Goal: Transaction & Acquisition: Purchase product/service

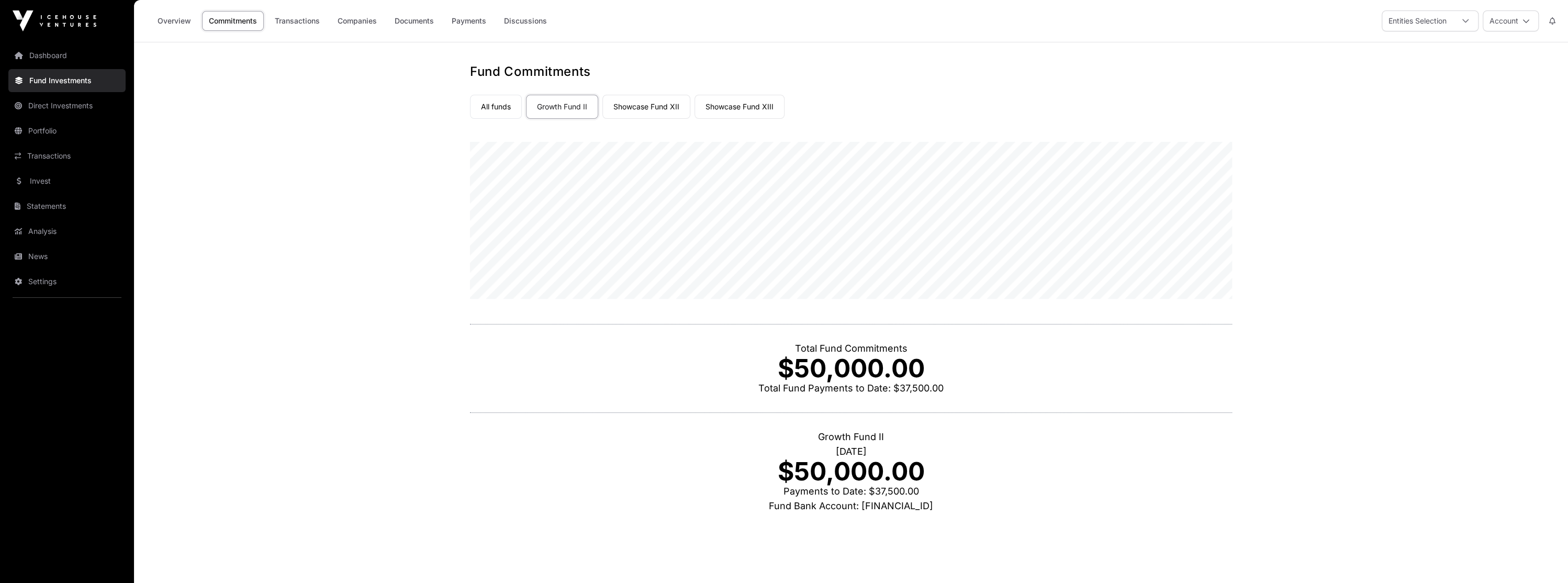
click at [467, 119] on div "Fund Commitments All funds Growth Fund II Showcase Fund XII Showcase Fund XIII …" at bounding box center [851, 303] width 804 height 480
click at [478, 110] on link "All funds" at bounding box center [495, 107] width 52 height 24
click at [163, 20] on link "Overview" at bounding box center [174, 21] width 47 height 20
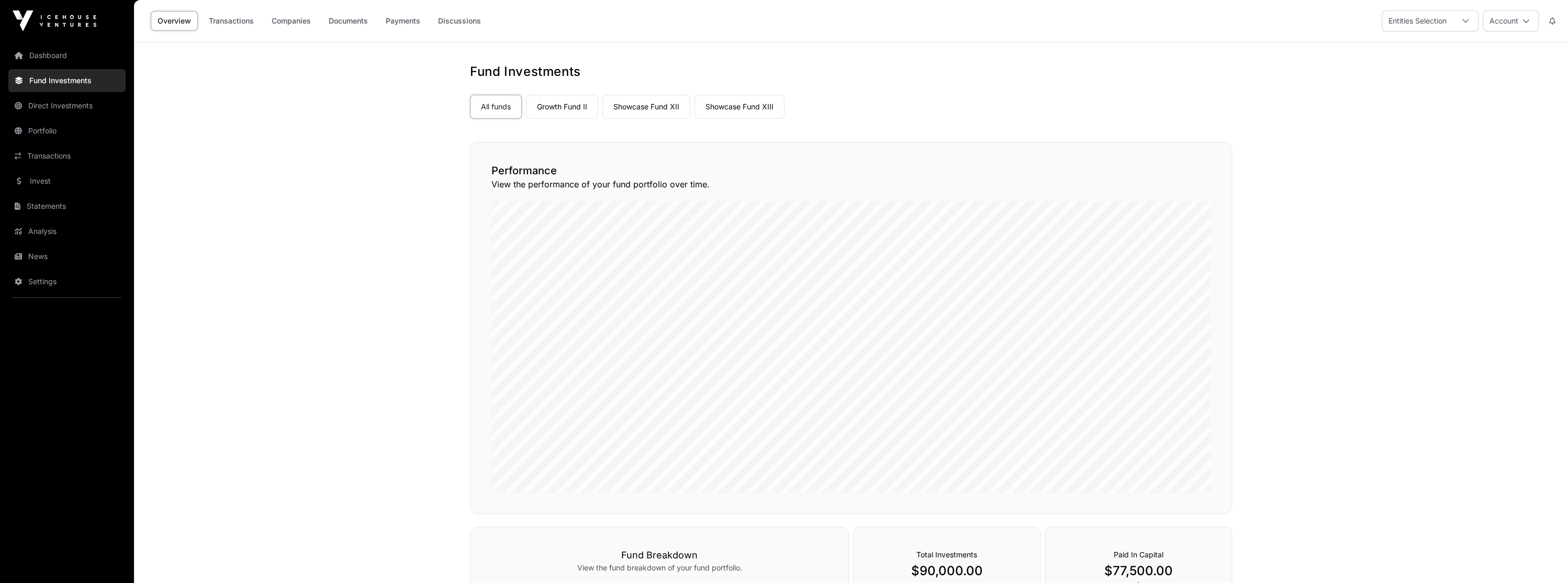
click at [747, 103] on link "Showcase Fund XIII" at bounding box center [740, 107] width 90 height 24
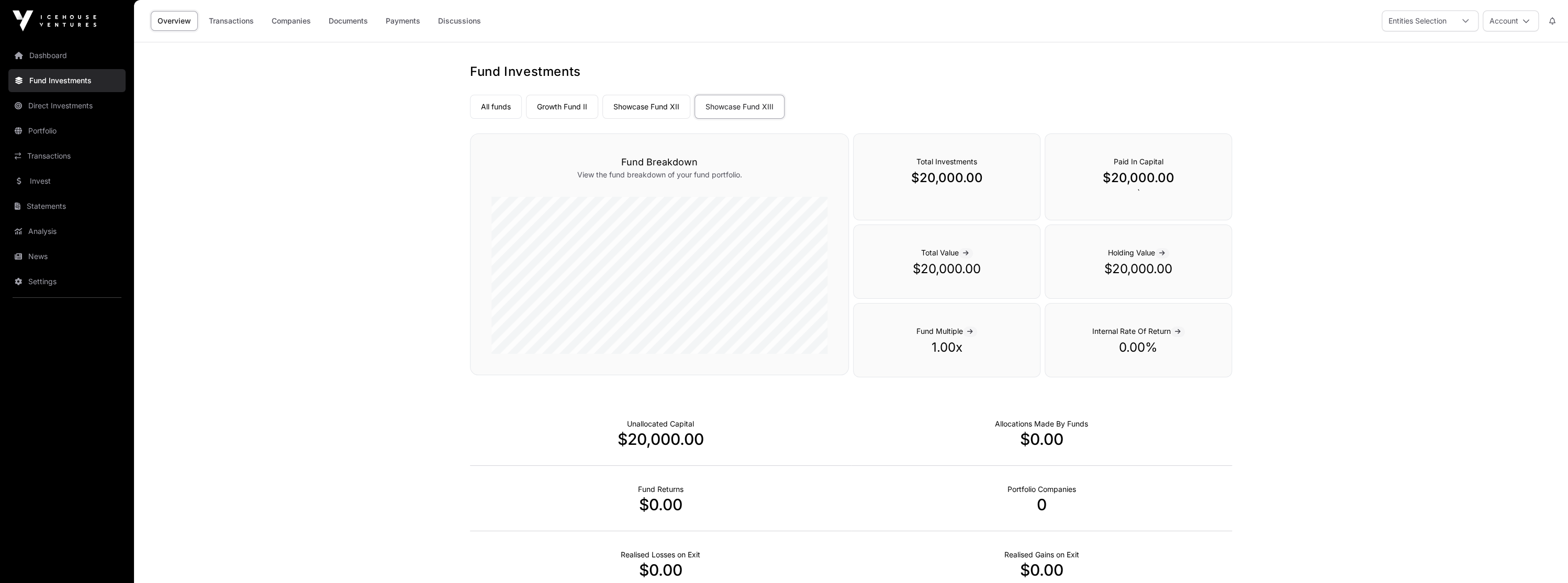
click at [648, 111] on link "Showcase Fund XII" at bounding box center [646, 107] width 88 height 24
click at [587, 110] on link "Growth Fund II" at bounding box center [562, 107] width 72 height 24
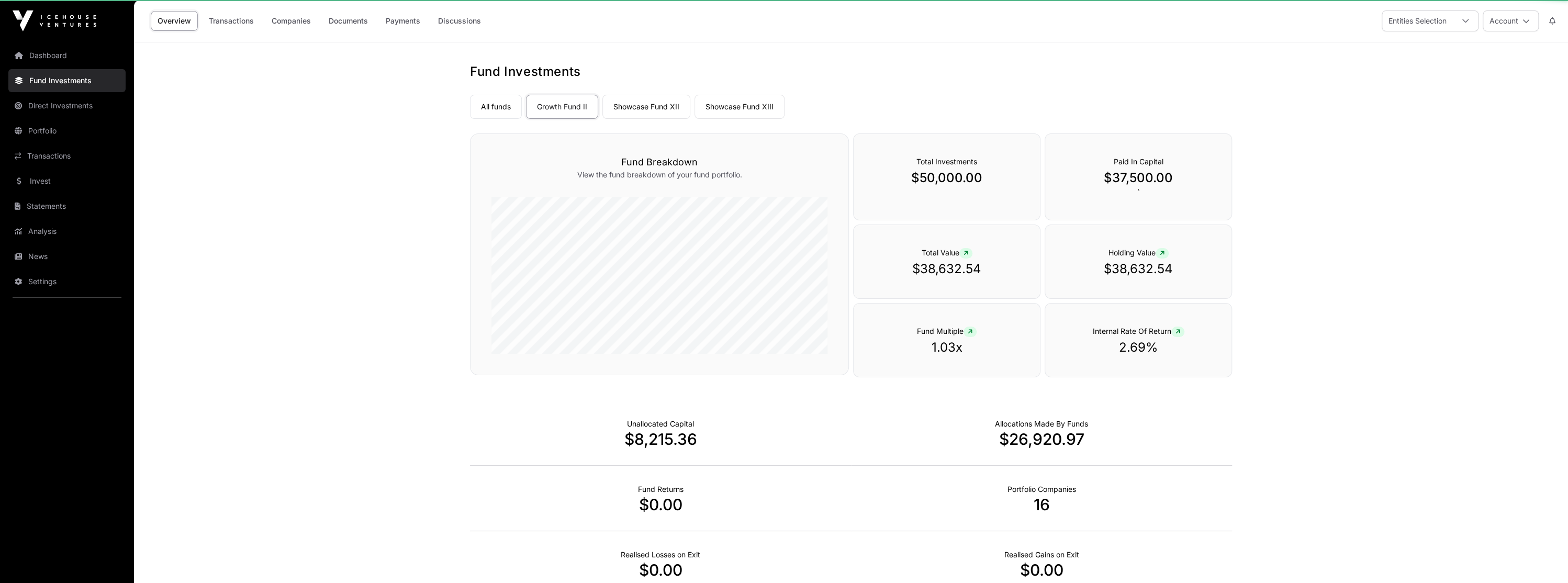
click at [587, 110] on link "Growth Fund II" at bounding box center [562, 107] width 72 height 24
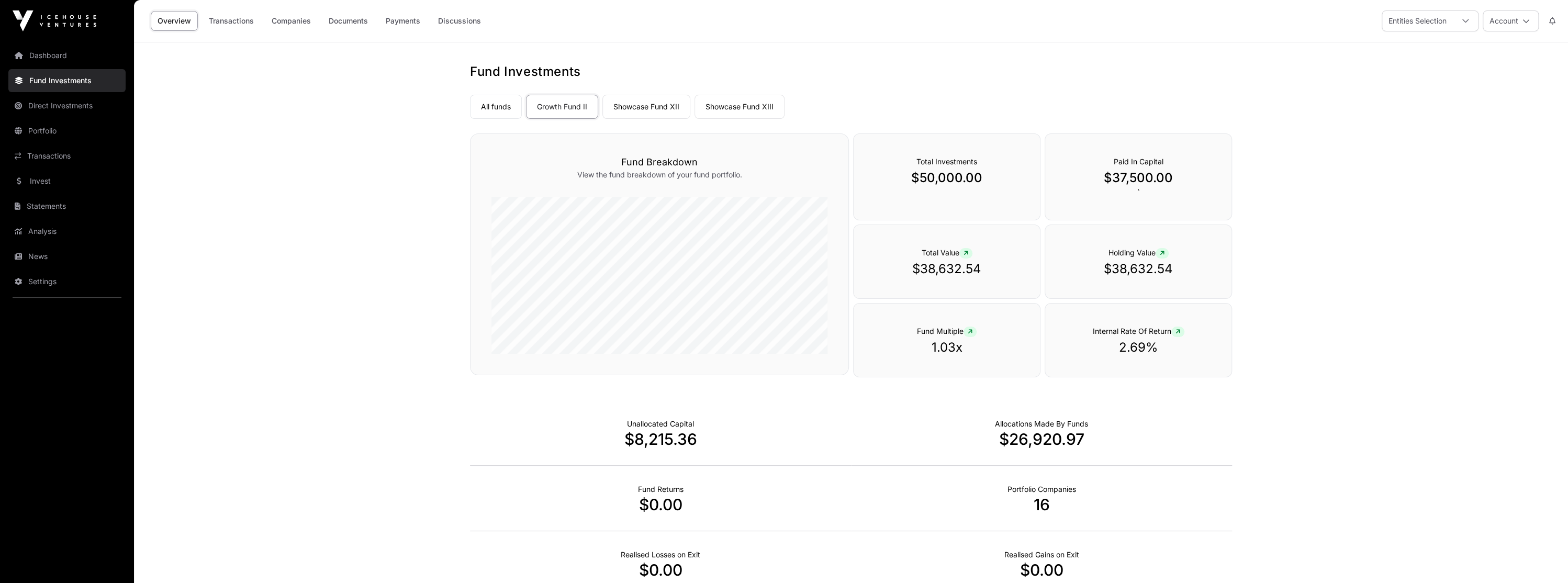
click at [636, 113] on link "Showcase Fund XII" at bounding box center [646, 107] width 88 height 24
click at [506, 108] on link "All funds" at bounding box center [495, 107] width 52 height 24
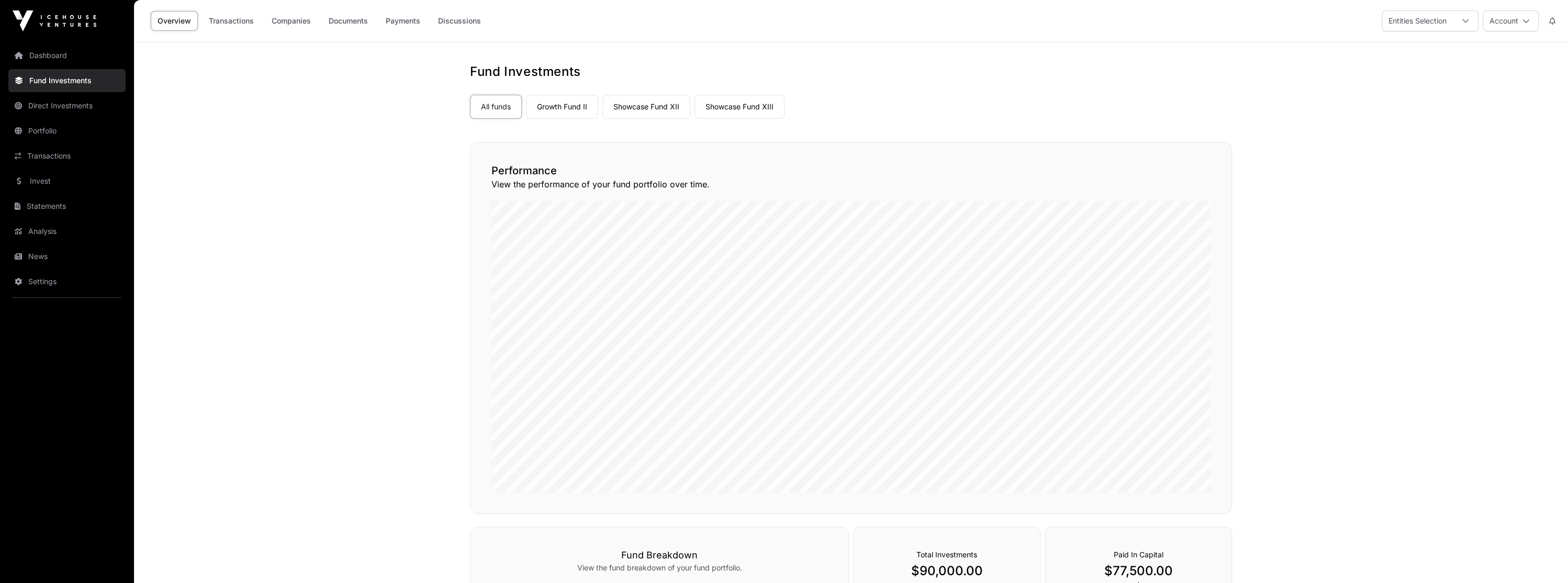
click at [301, 19] on link "Companies" at bounding box center [291, 21] width 53 height 20
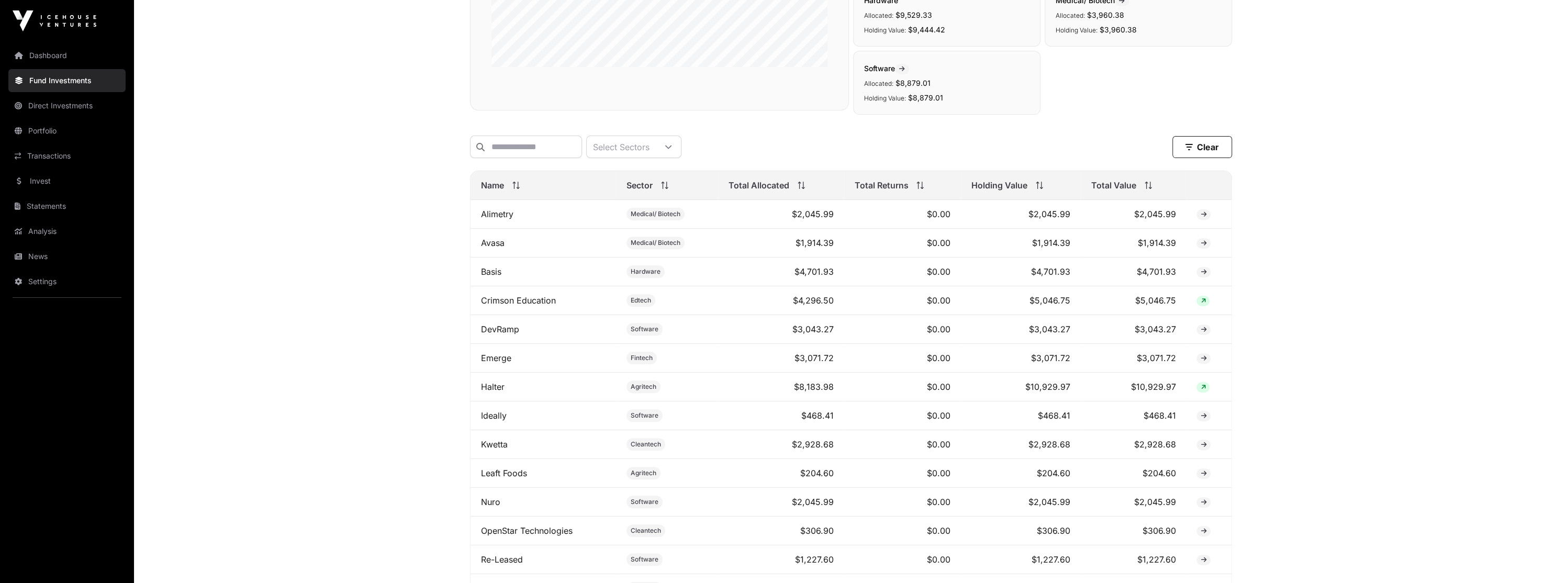
scroll to position [314, 0]
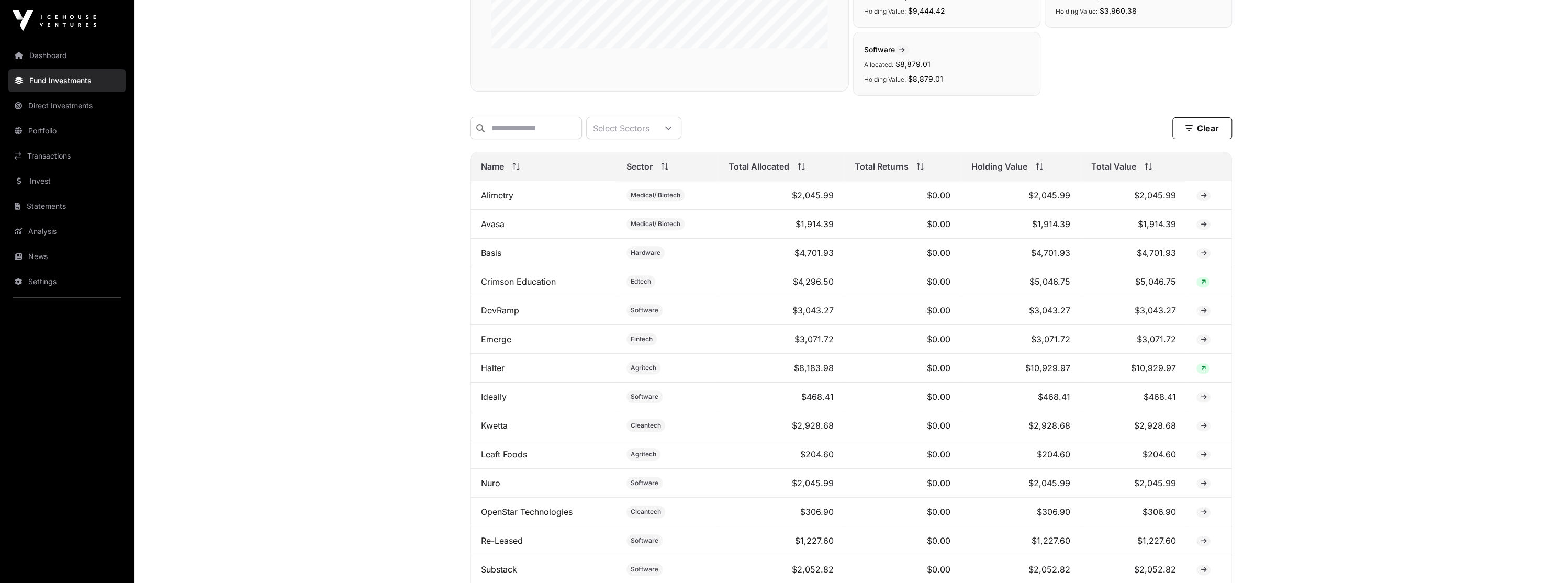
click at [502, 170] on span "Name" at bounding box center [492, 166] width 23 height 13
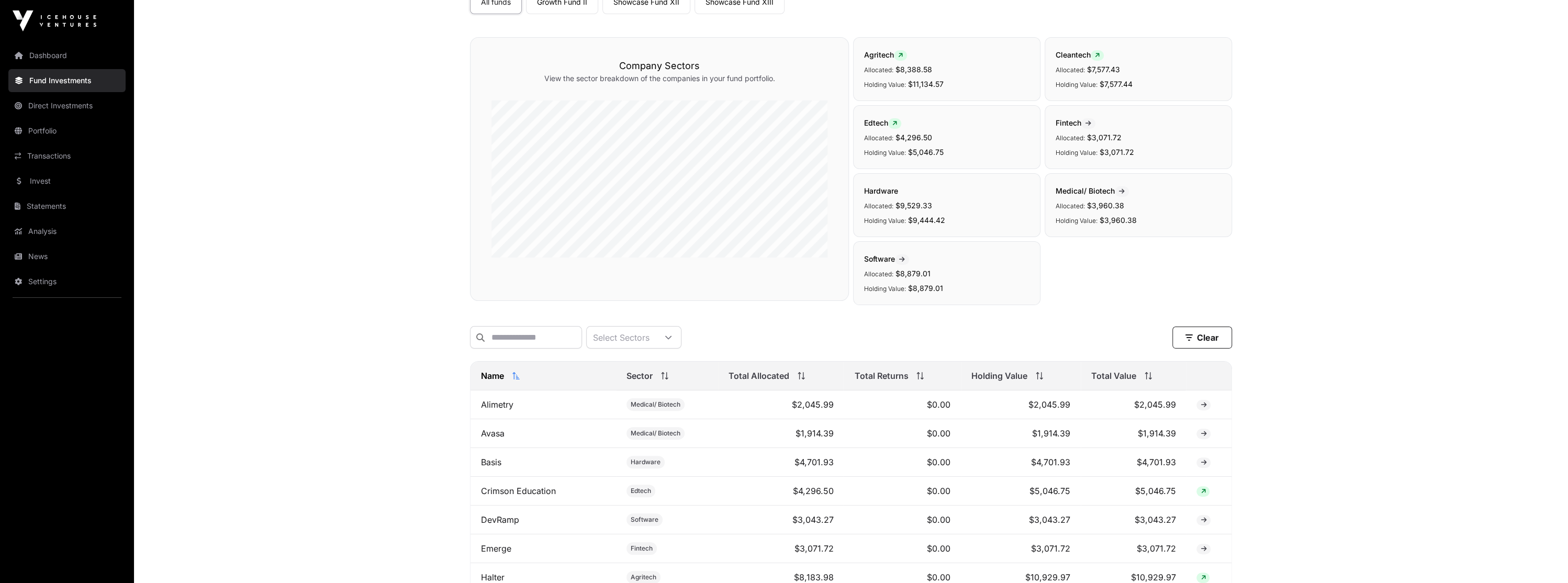
scroll to position [0, 0]
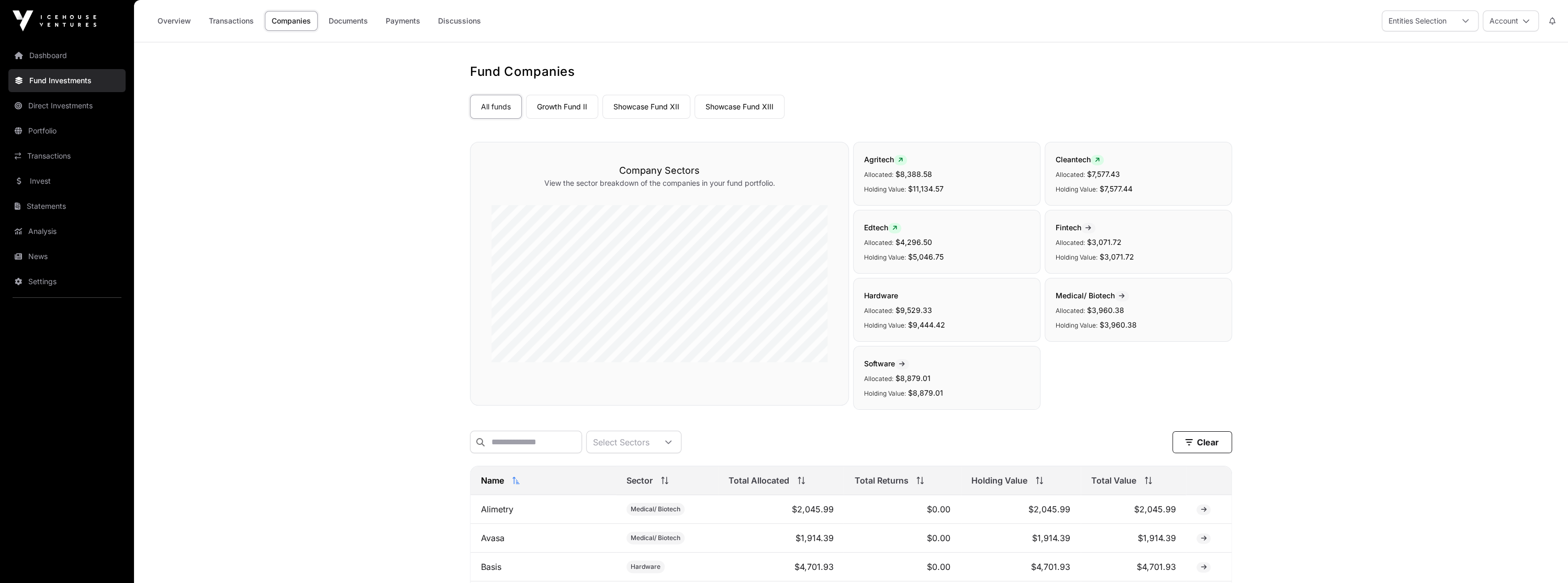
click at [208, 24] on link "Transactions" at bounding box center [231, 21] width 58 height 20
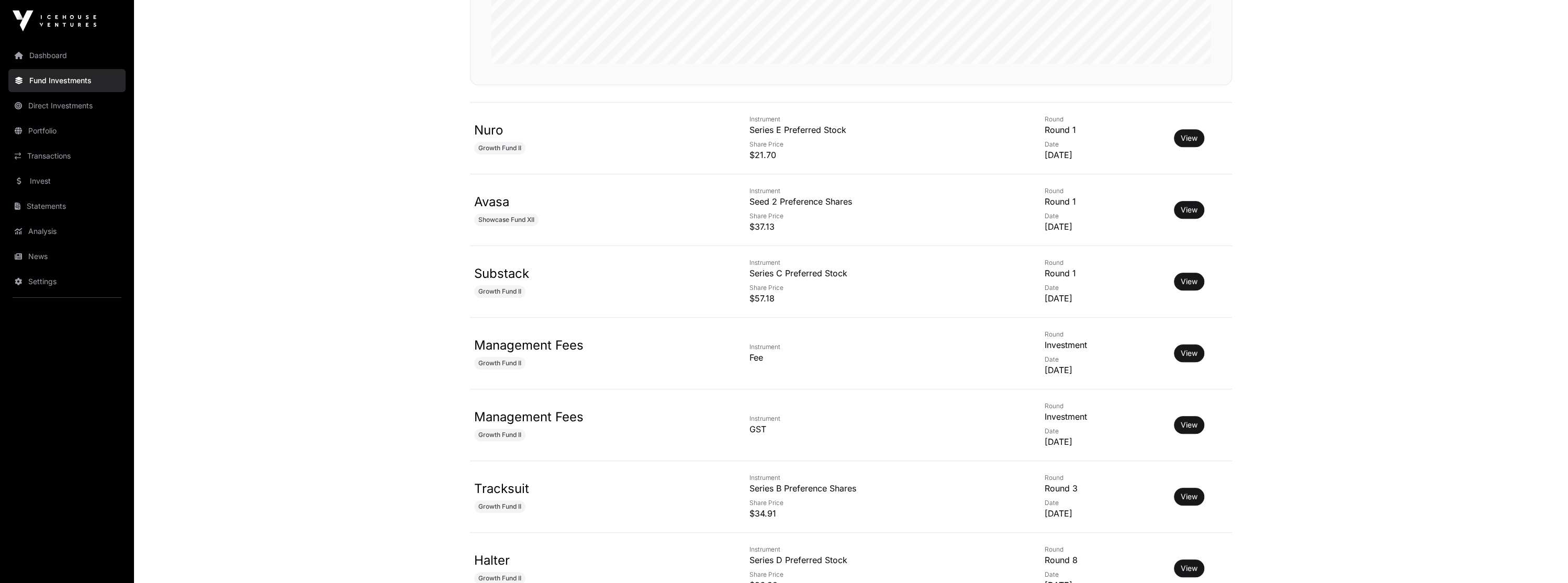
scroll to position [419, 0]
click at [1181, 282] on link "View" at bounding box center [1189, 281] width 17 height 10
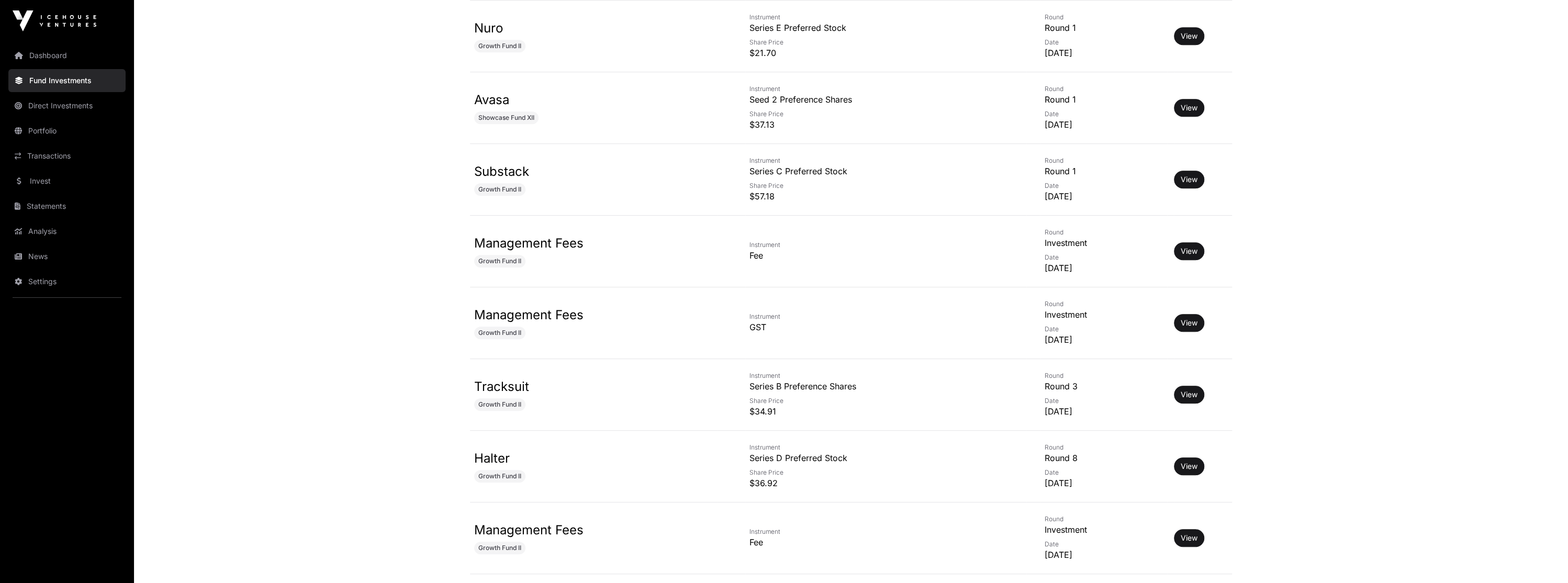
scroll to position [523, 0]
click at [555, 382] on td "Tracksuit Growth Fund II" at bounding box center [593, 392] width 247 height 72
click at [1186, 390] on link "View" at bounding box center [1189, 391] width 17 height 10
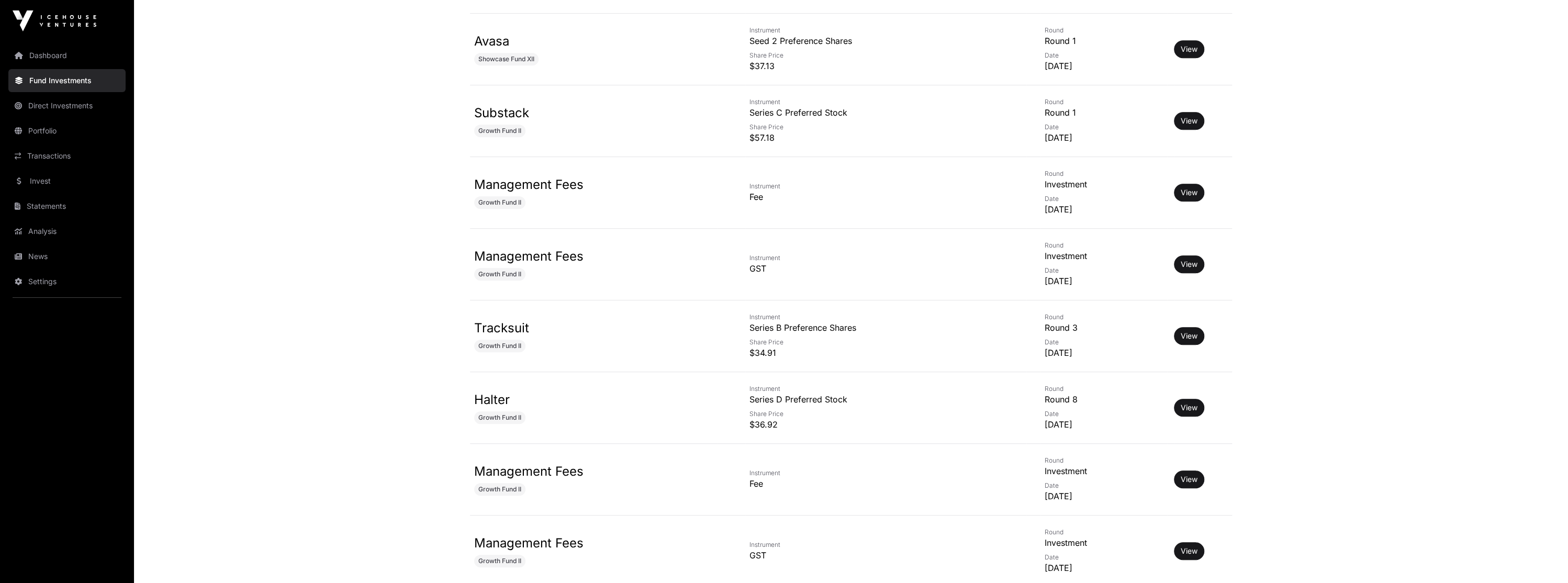
scroll to position [680, 0]
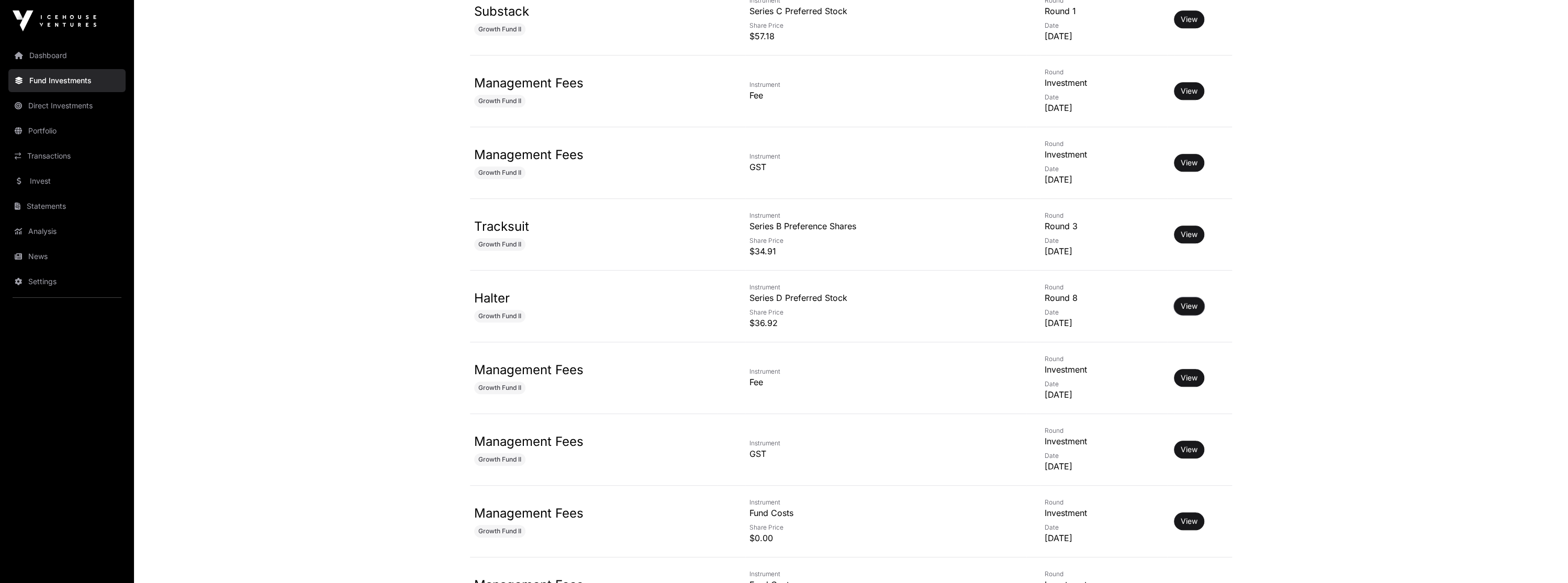
click at [1203, 301] on button "View" at bounding box center [1189, 305] width 30 height 18
click at [1186, 305] on link "View" at bounding box center [1189, 305] width 17 height 10
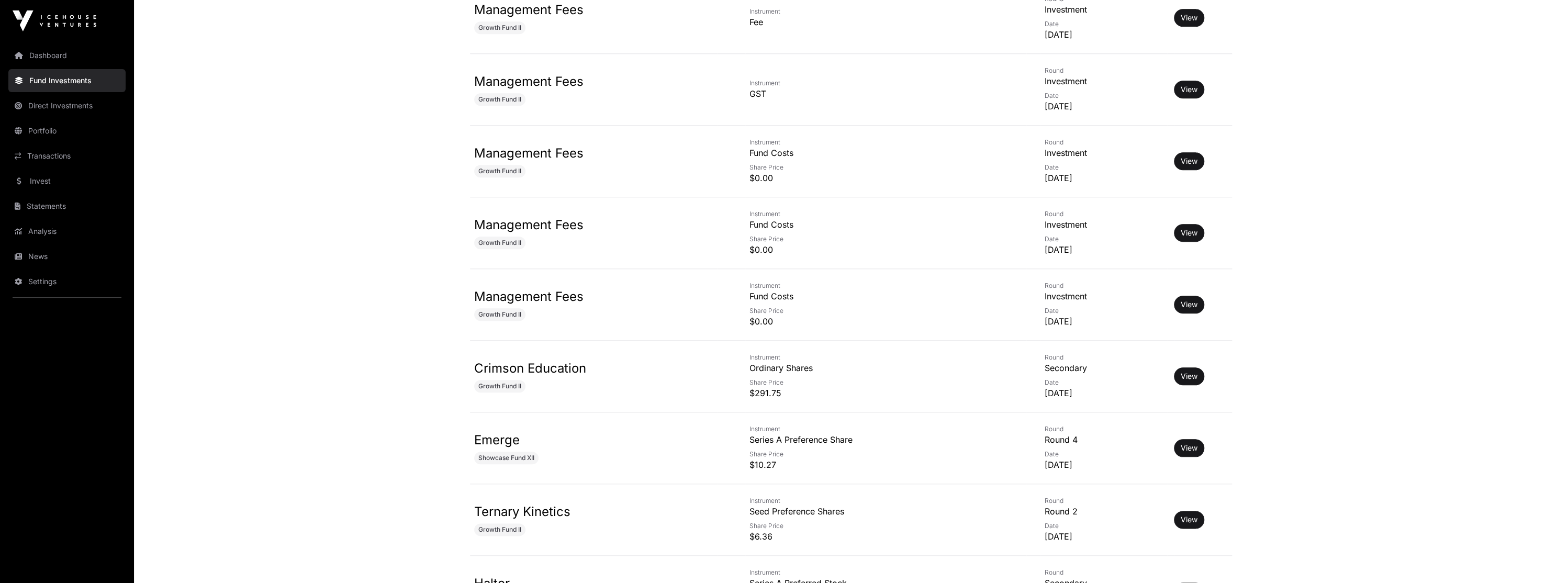
scroll to position [1099, 0]
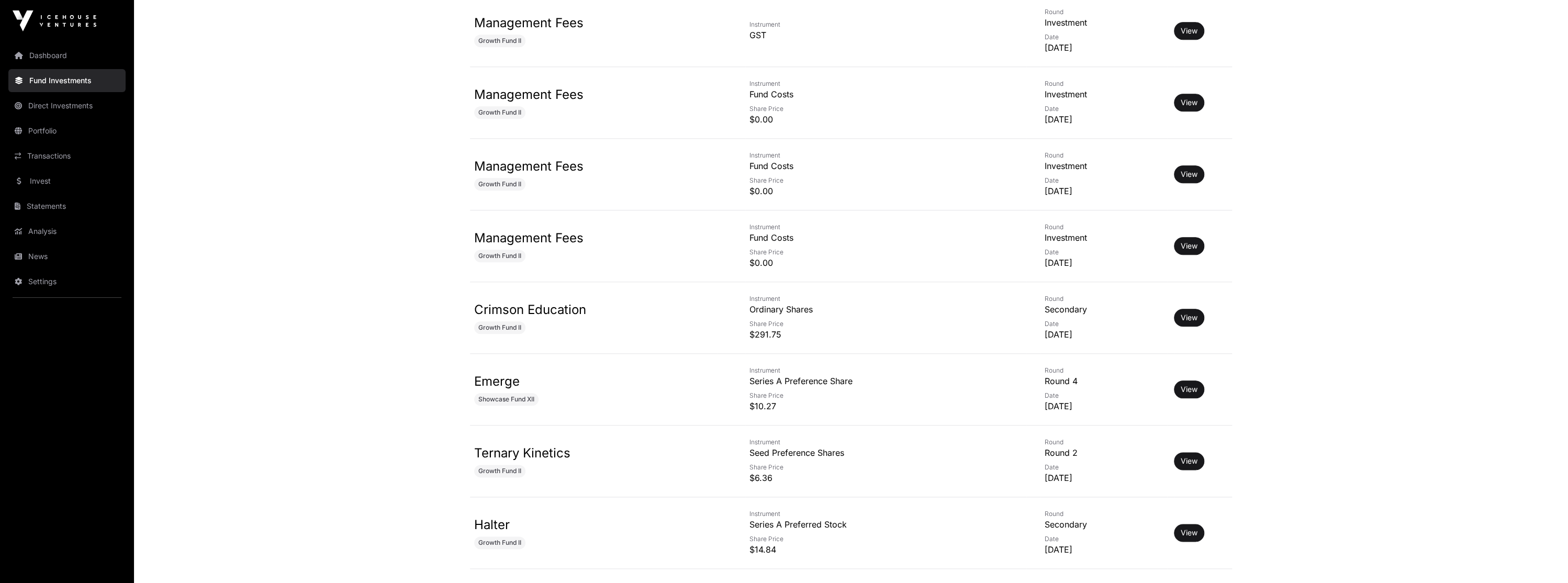
click at [1185, 317] on link "View" at bounding box center [1189, 317] width 17 height 10
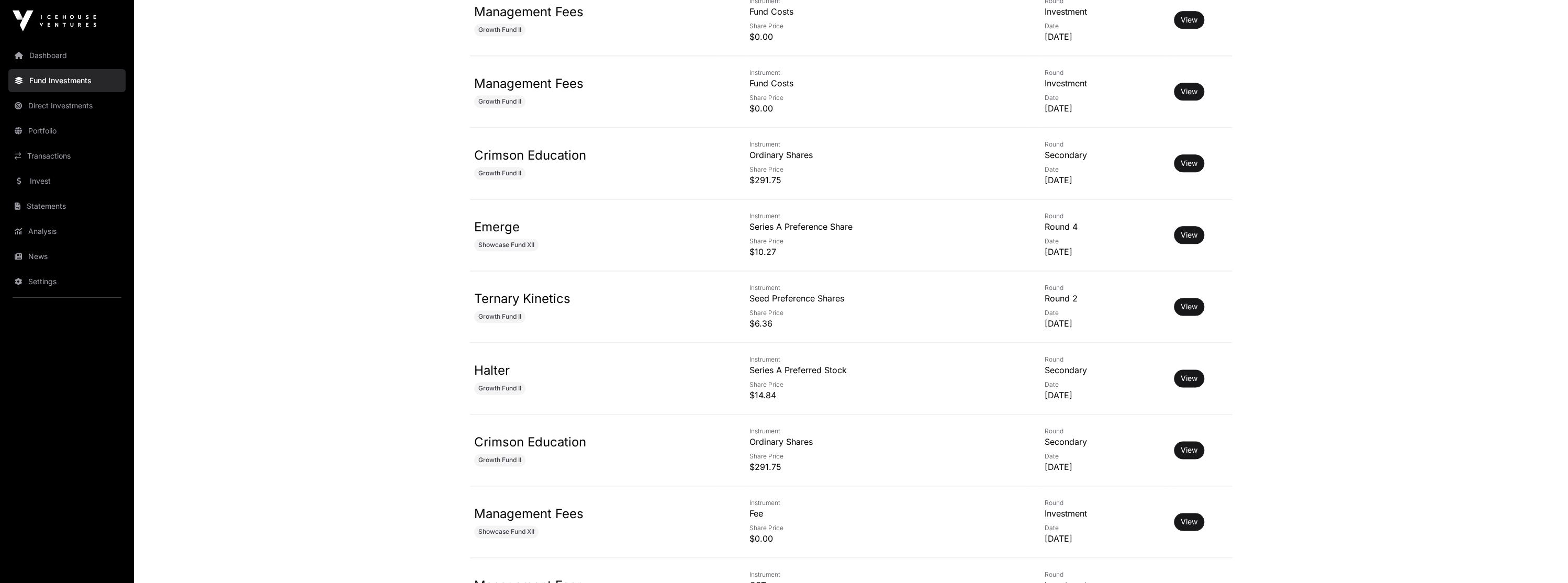
scroll to position [1256, 0]
click at [1185, 375] on link "View" at bounding box center [1189, 375] width 17 height 10
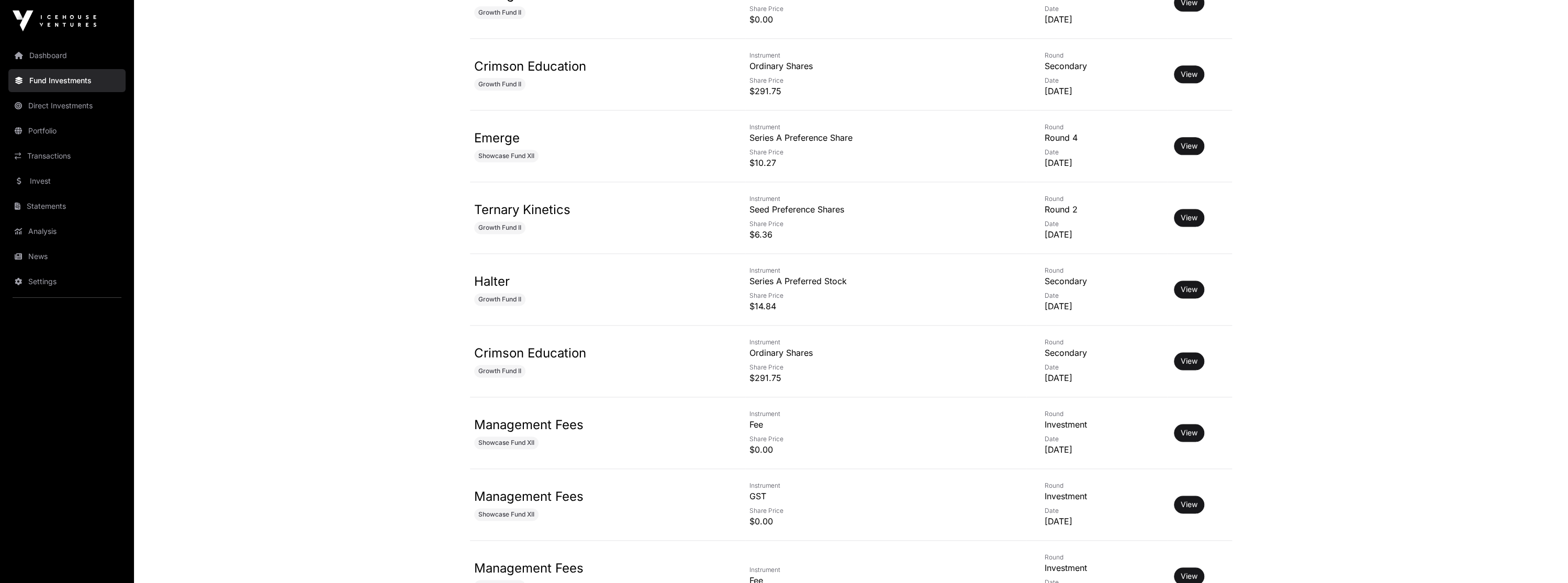
scroll to position [1361, 0]
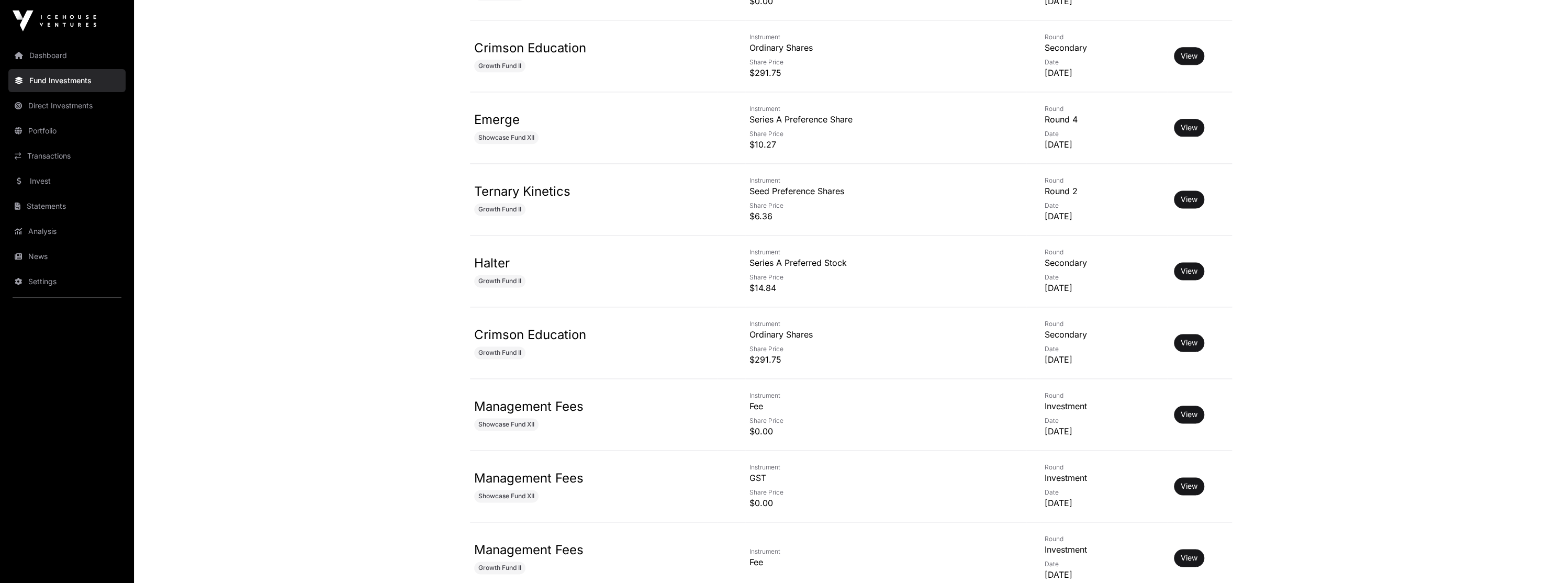
click at [1183, 341] on link "View" at bounding box center [1189, 343] width 17 height 10
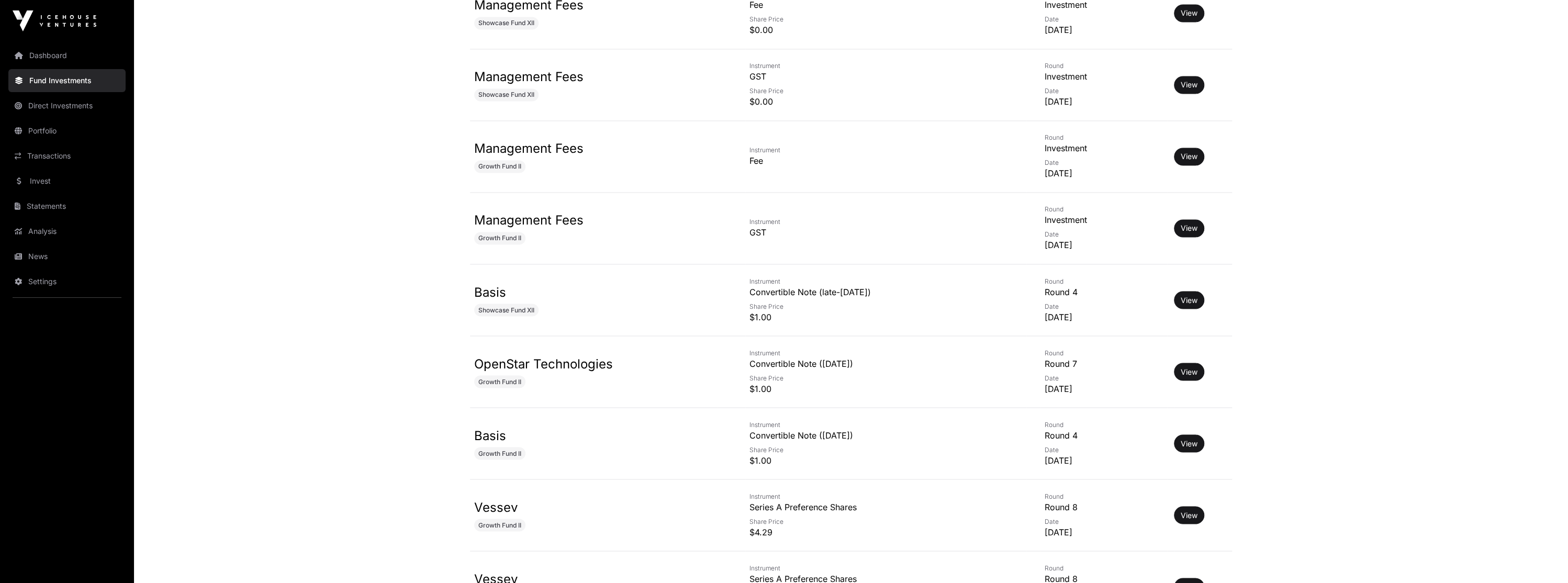
scroll to position [1779, 0]
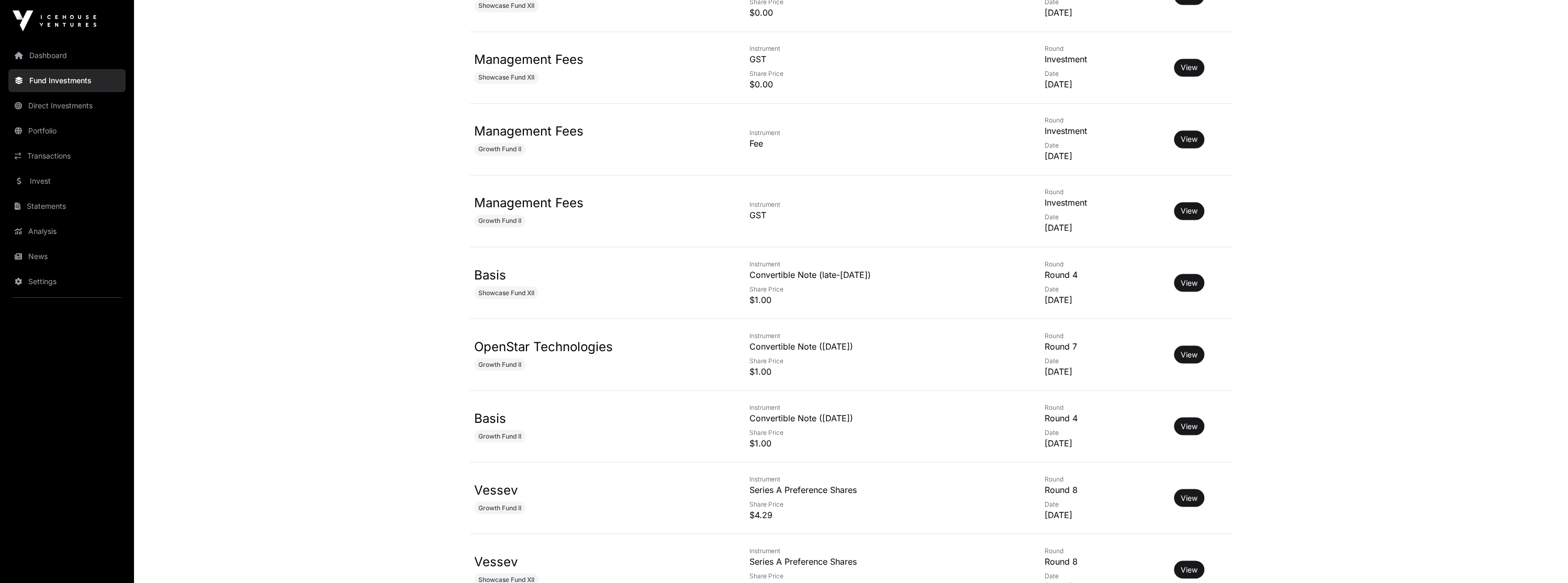
click at [1191, 352] on link "View" at bounding box center [1189, 354] width 17 height 10
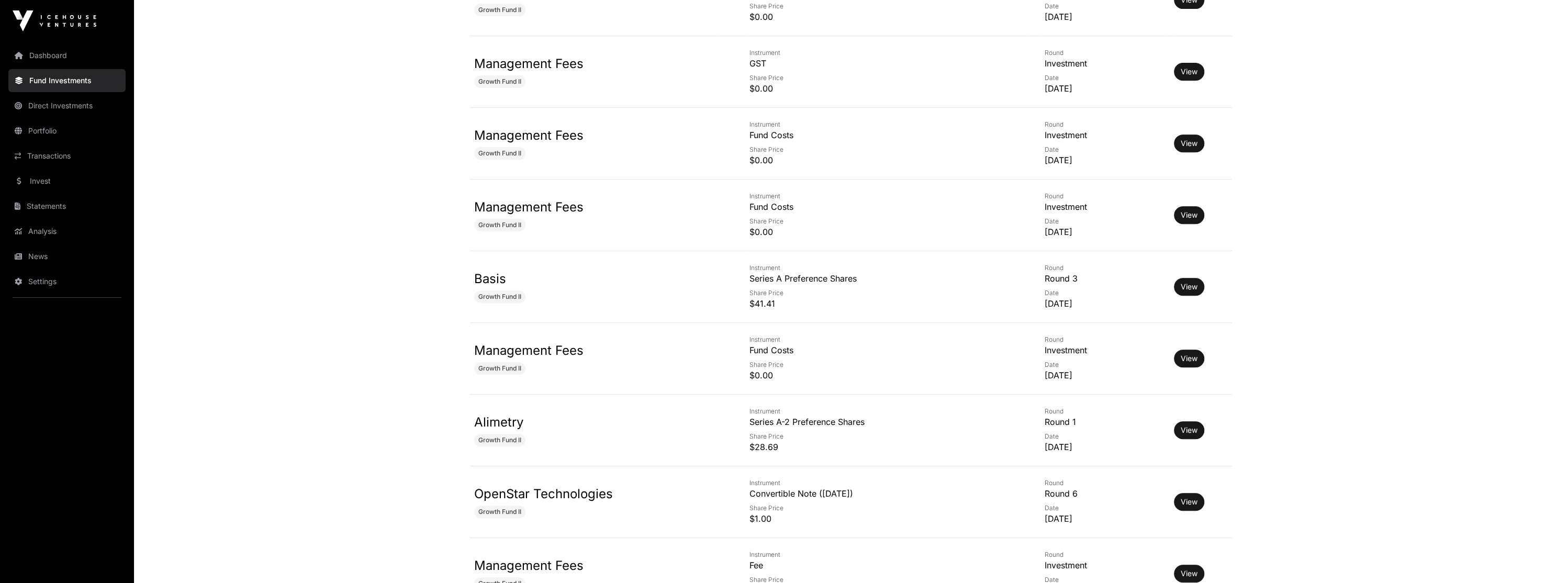
scroll to position [4604, 0]
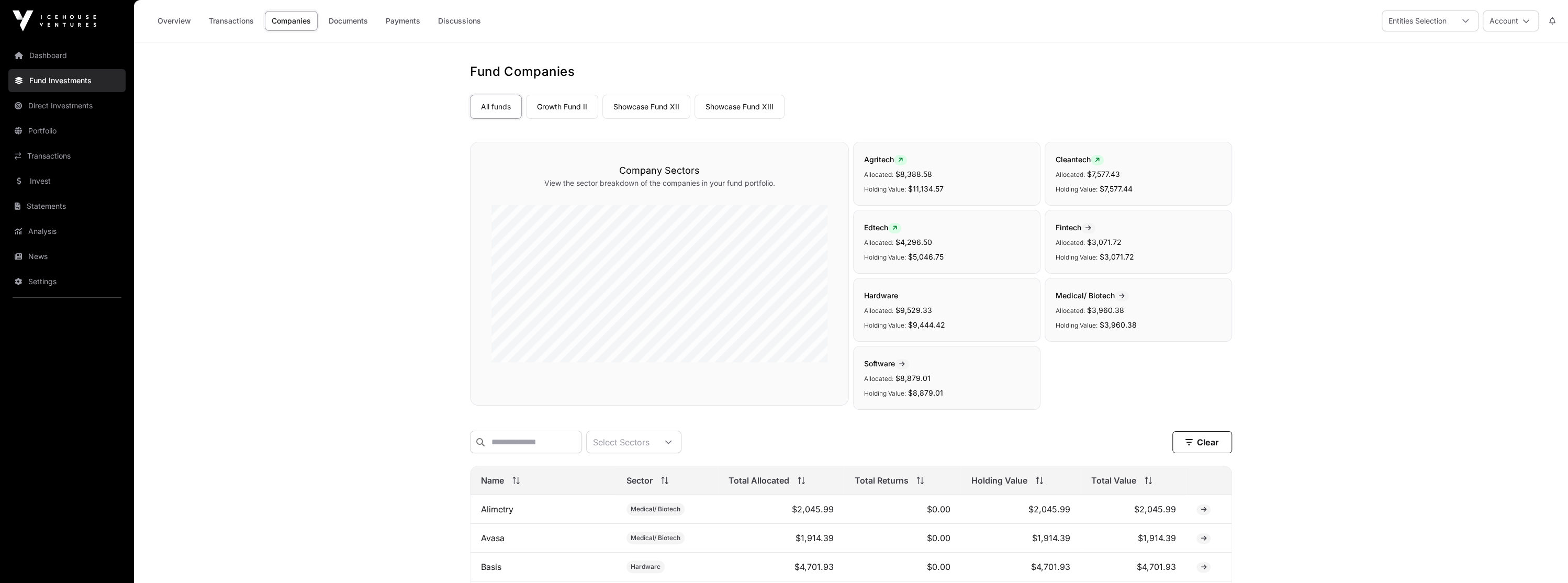
click at [86, 110] on link "Direct Investments" at bounding box center [67, 106] width 117 height 23
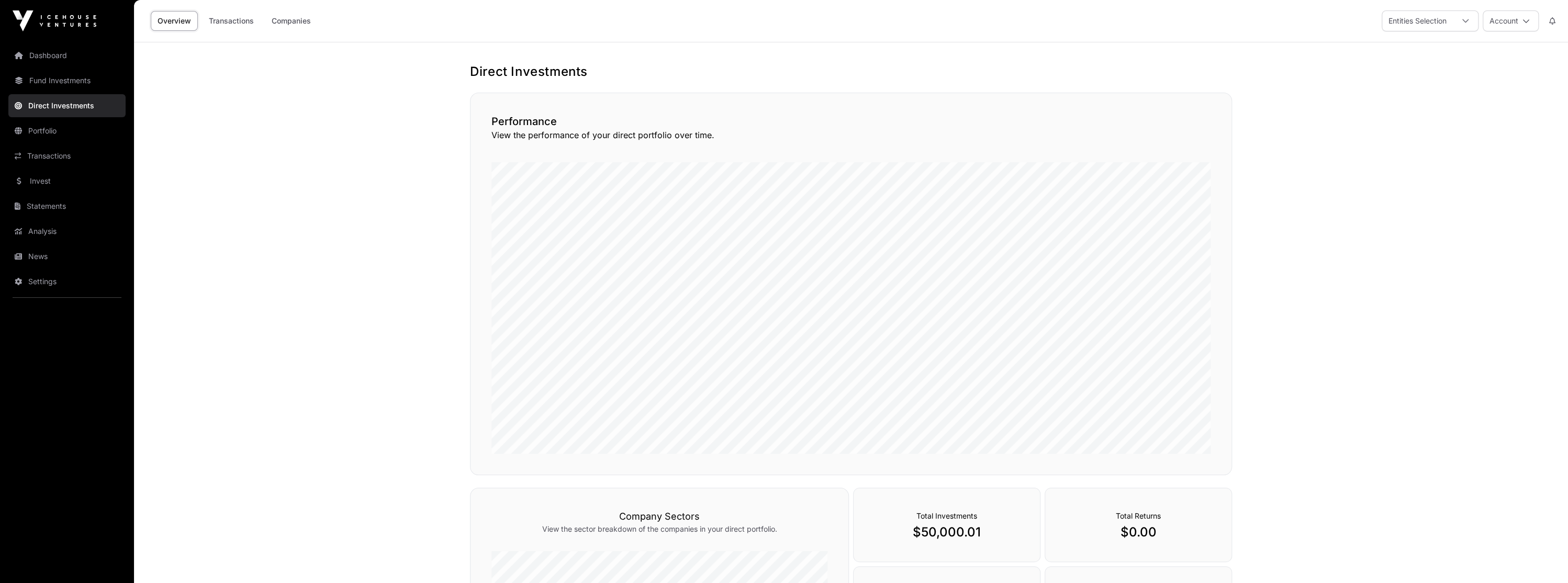
click at [220, 24] on link "Transactions" at bounding box center [231, 21] width 58 height 20
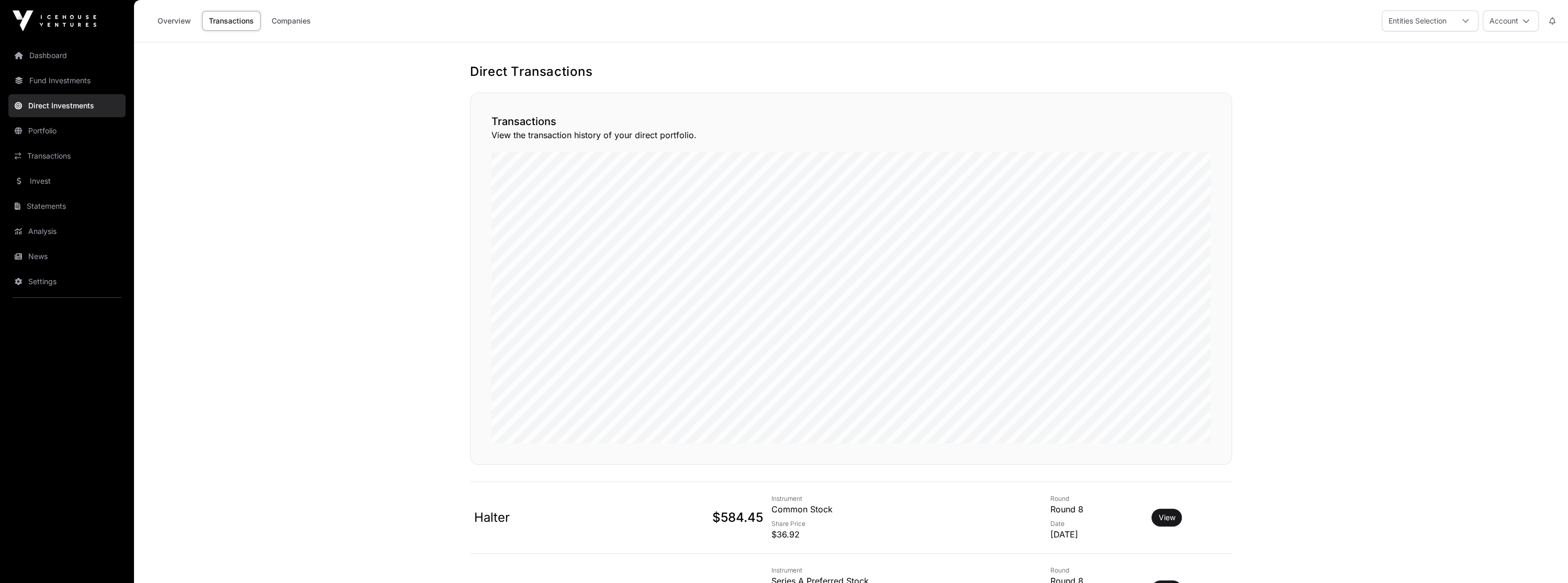
click at [95, 84] on link "Fund Investments" at bounding box center [67, 80] width 117 height 23
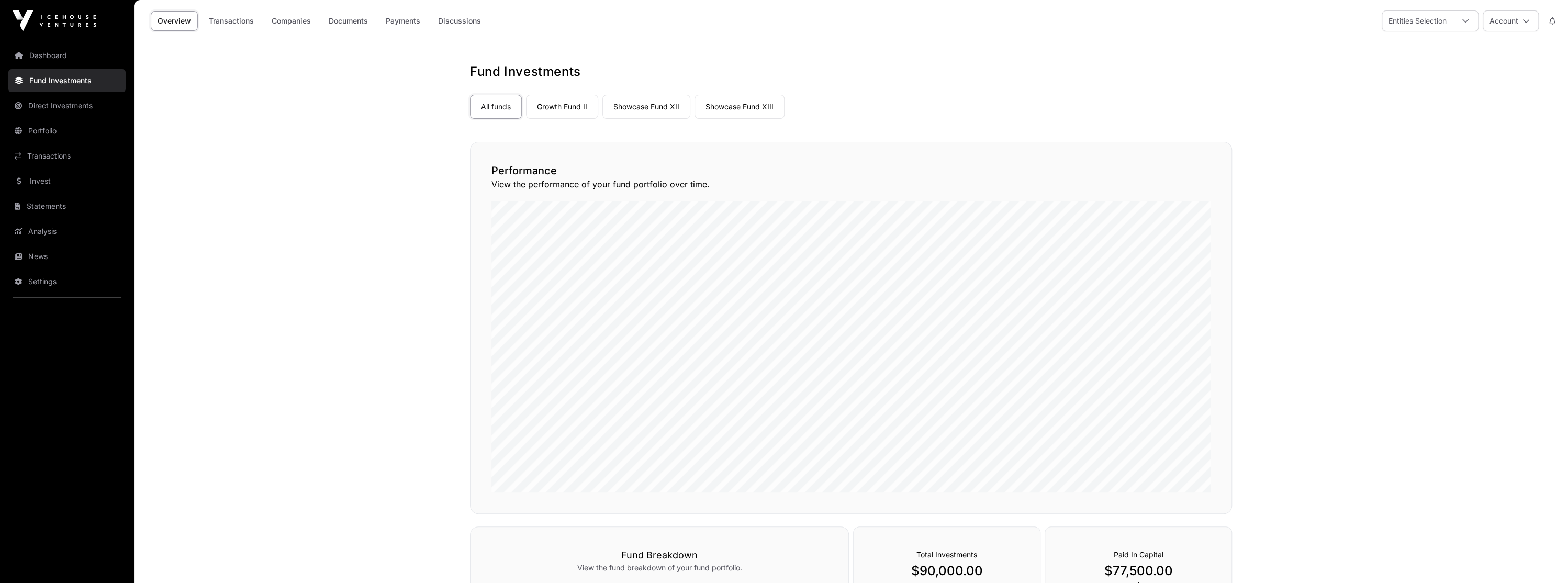
click at [85, 150] on link "Transactions" at bounding box center [67, 156] width 117 height 23
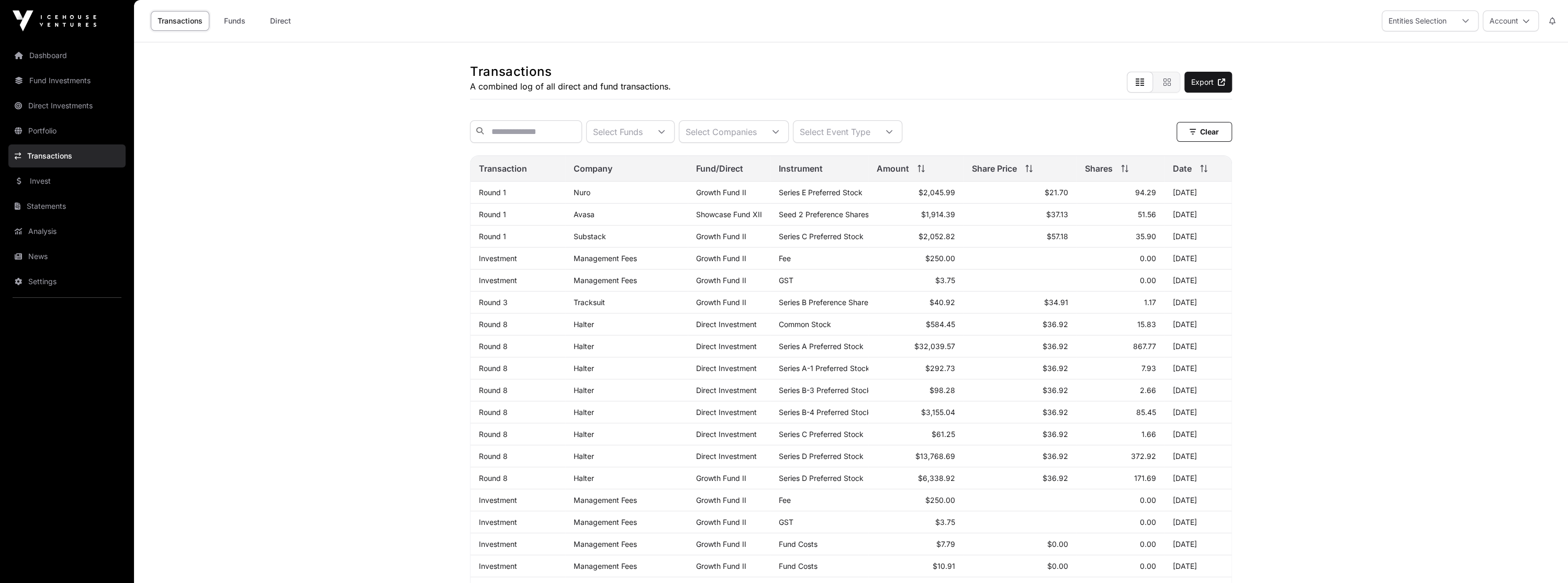
click at [79, 181] on link "Invest" at bounding box center [67, 181] width 117 height 23
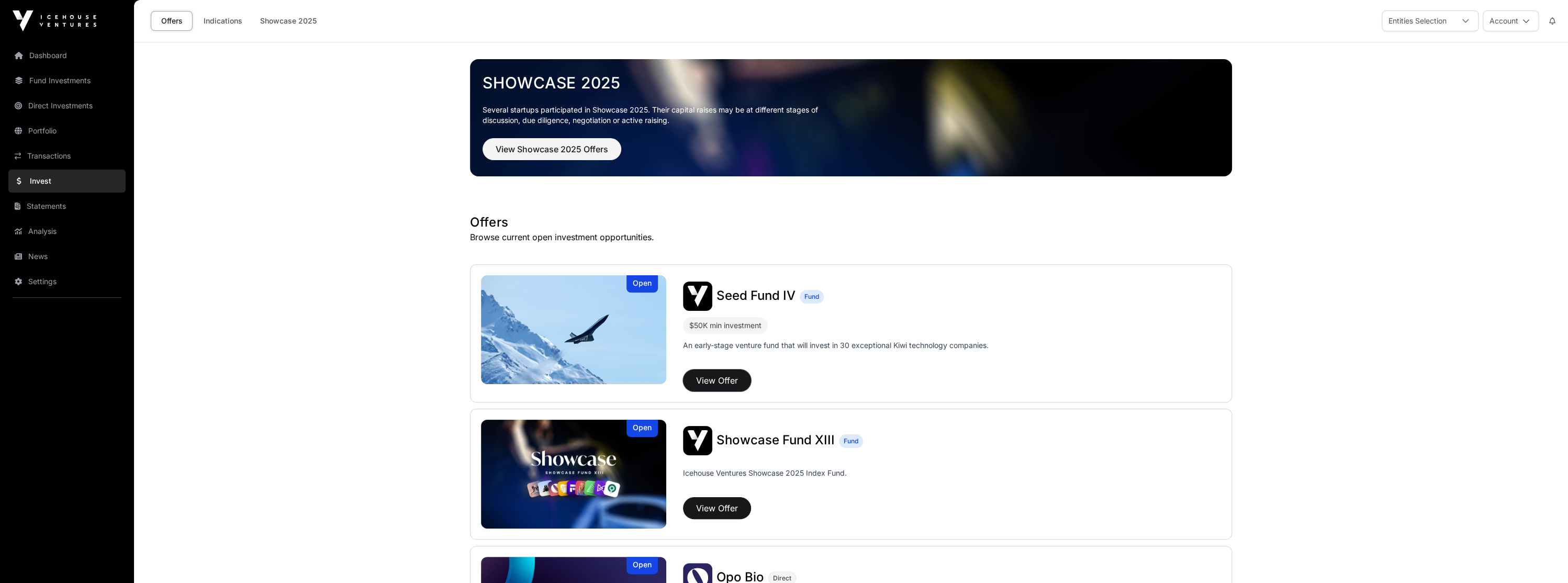
click at [717, 384] on button "View Offer" at bounding box center [717, 380] width 68 height 22
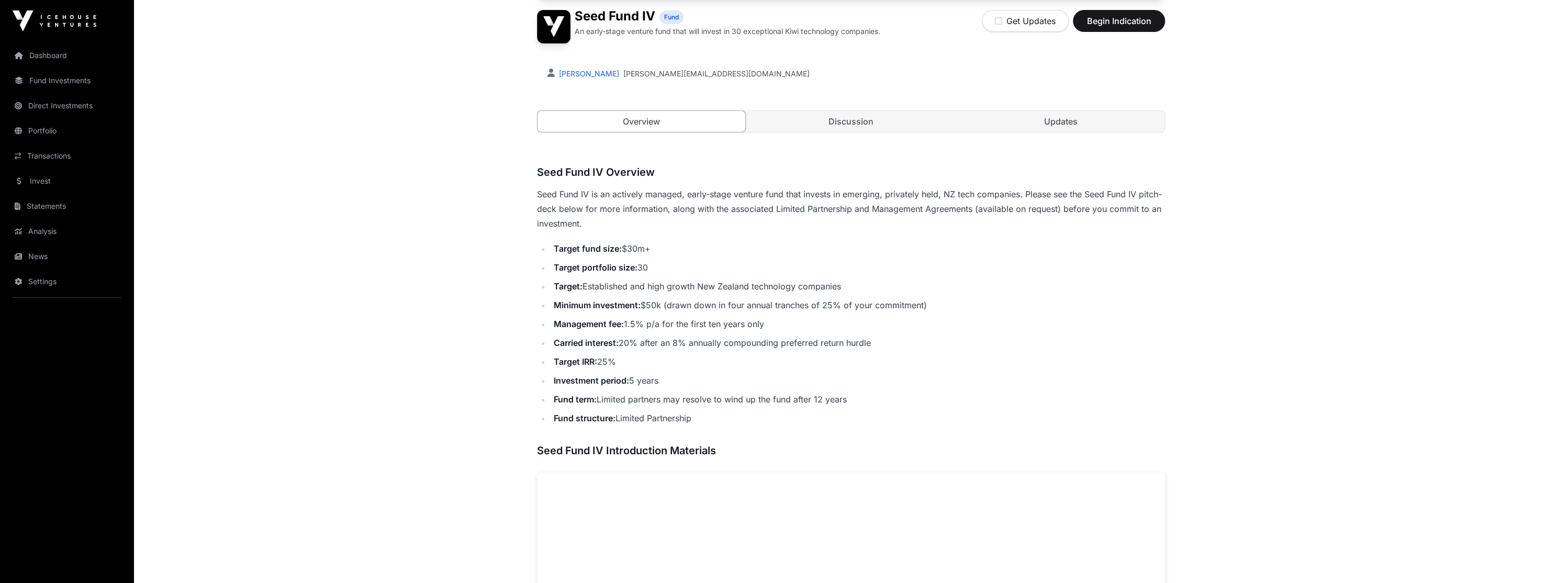
scroll to position [77, 0]
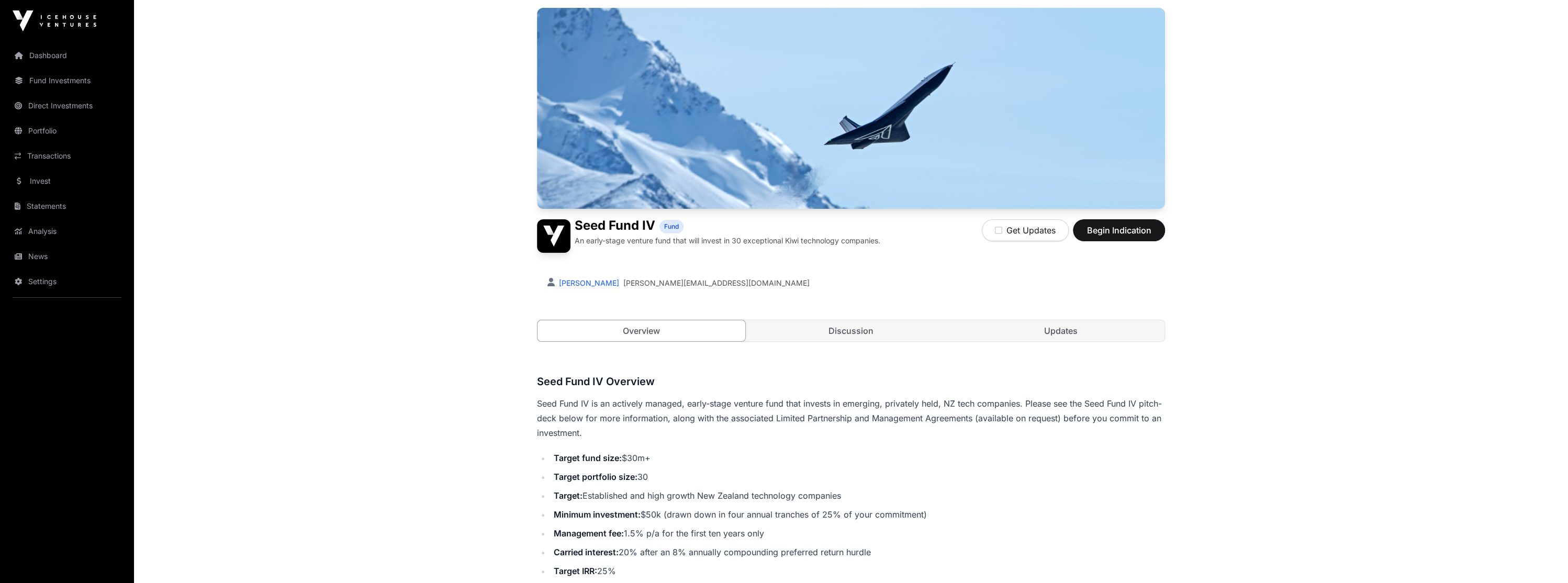
click at [869, 326] on link "Discussion" at bounding box center [851, 330] width 208 height 21
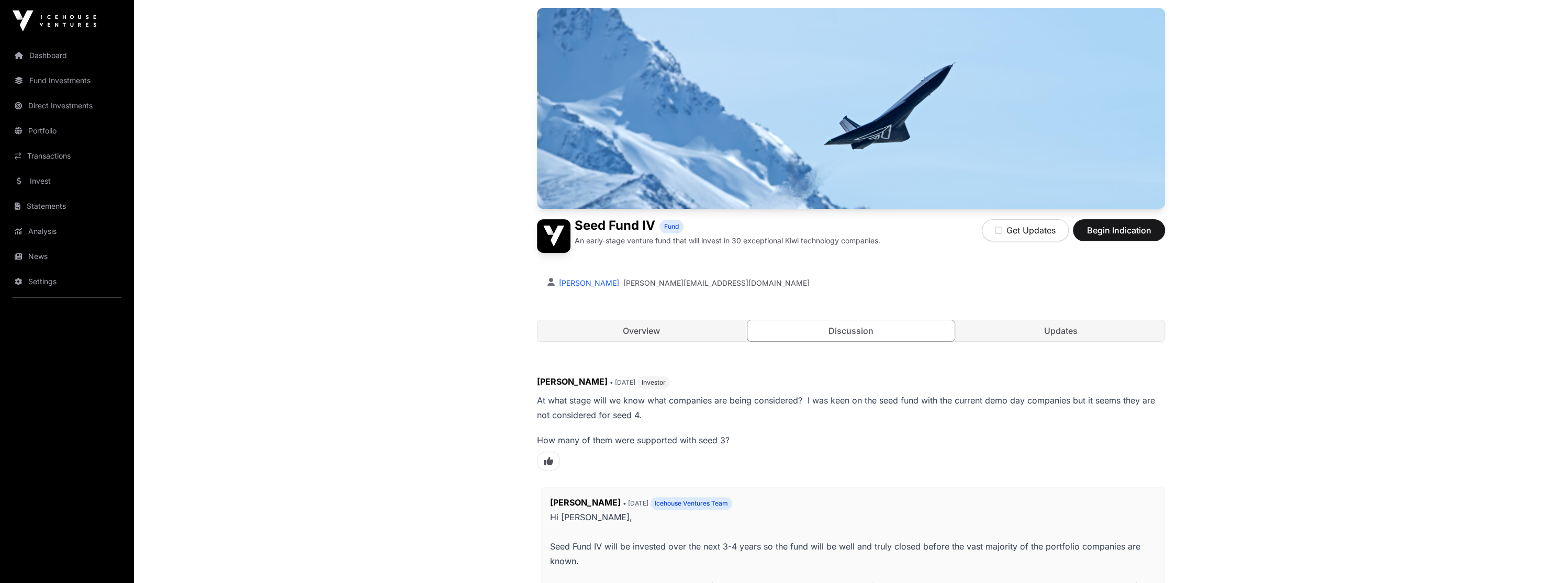
click at [851, 330] on link "Discussion" at bounding box center [851, 330] width 209 height 22
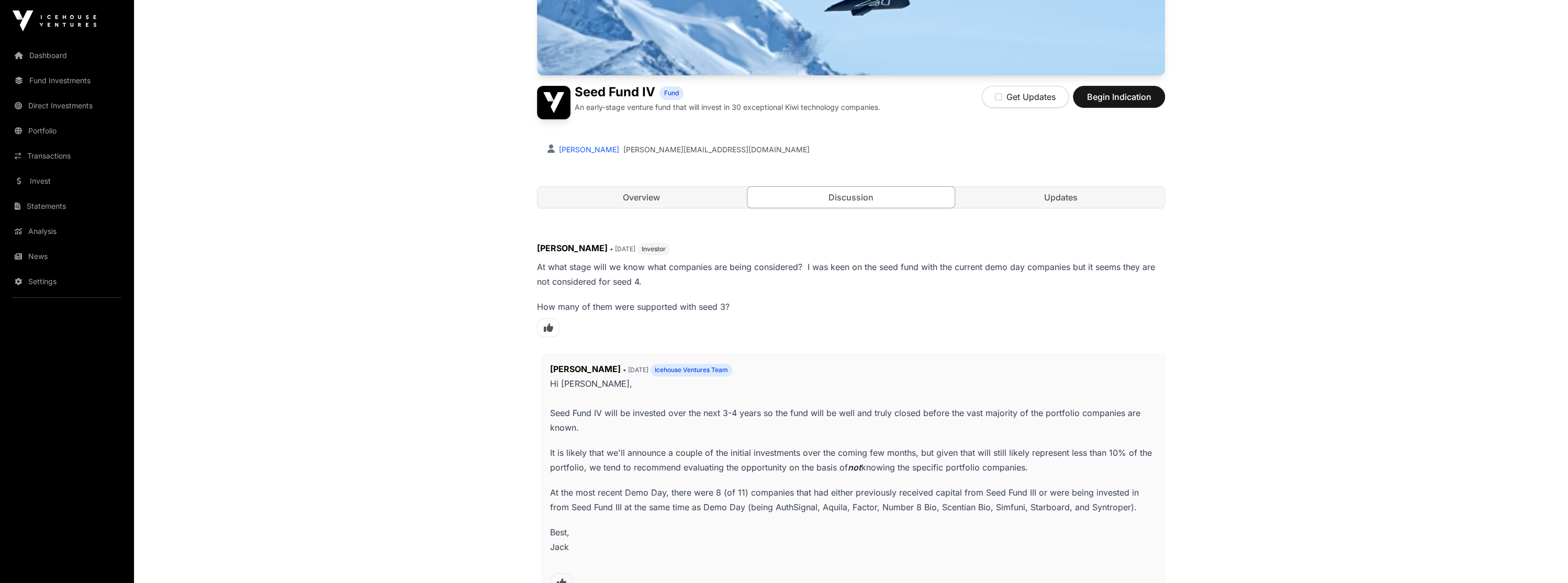
scroll to position [77, 0]
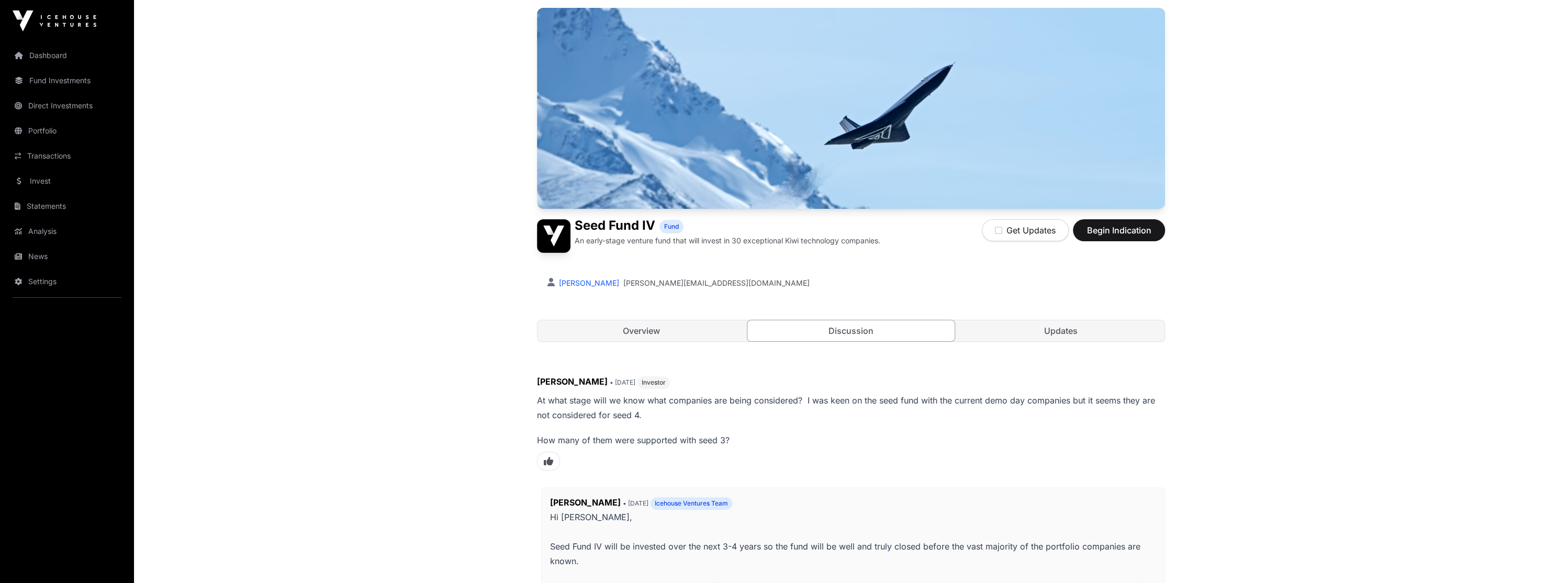
click at [1023, 326] on link "Updates" at bounding box center [1060, 330] width 208 height 21
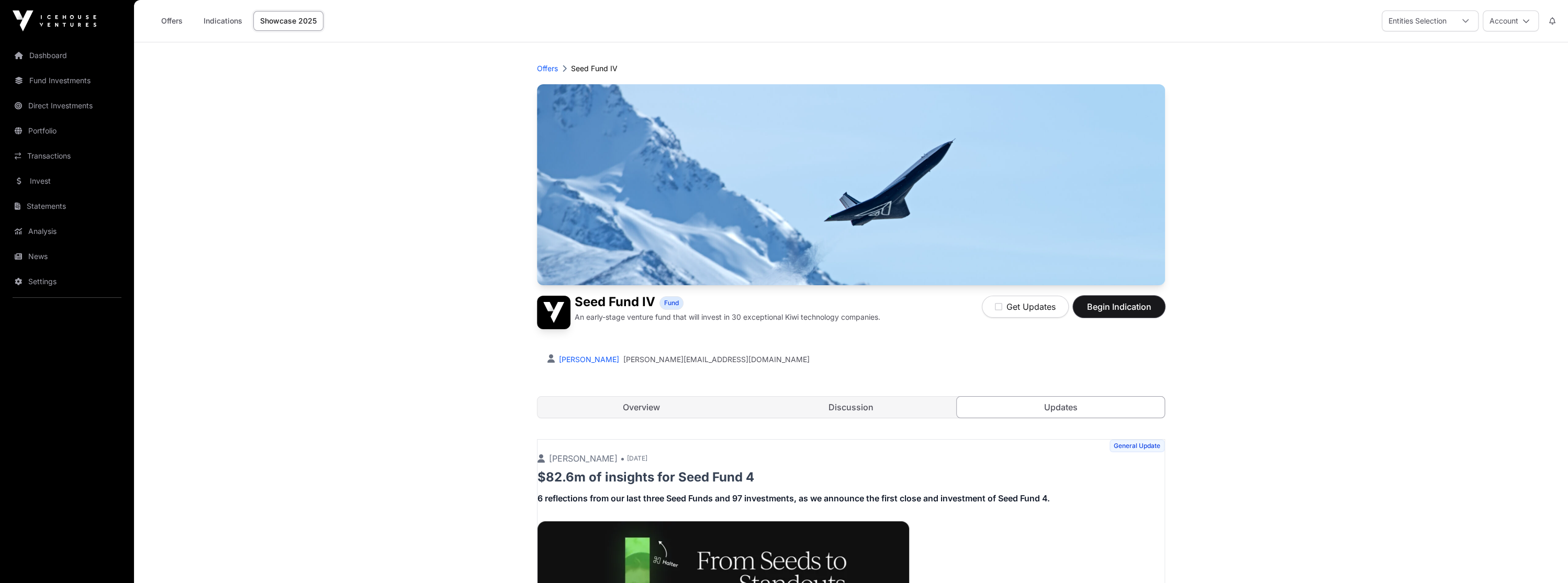
click at [1132, 315] on button "Begin Indication" at bounding box center [1119, 307] width 92 height 22
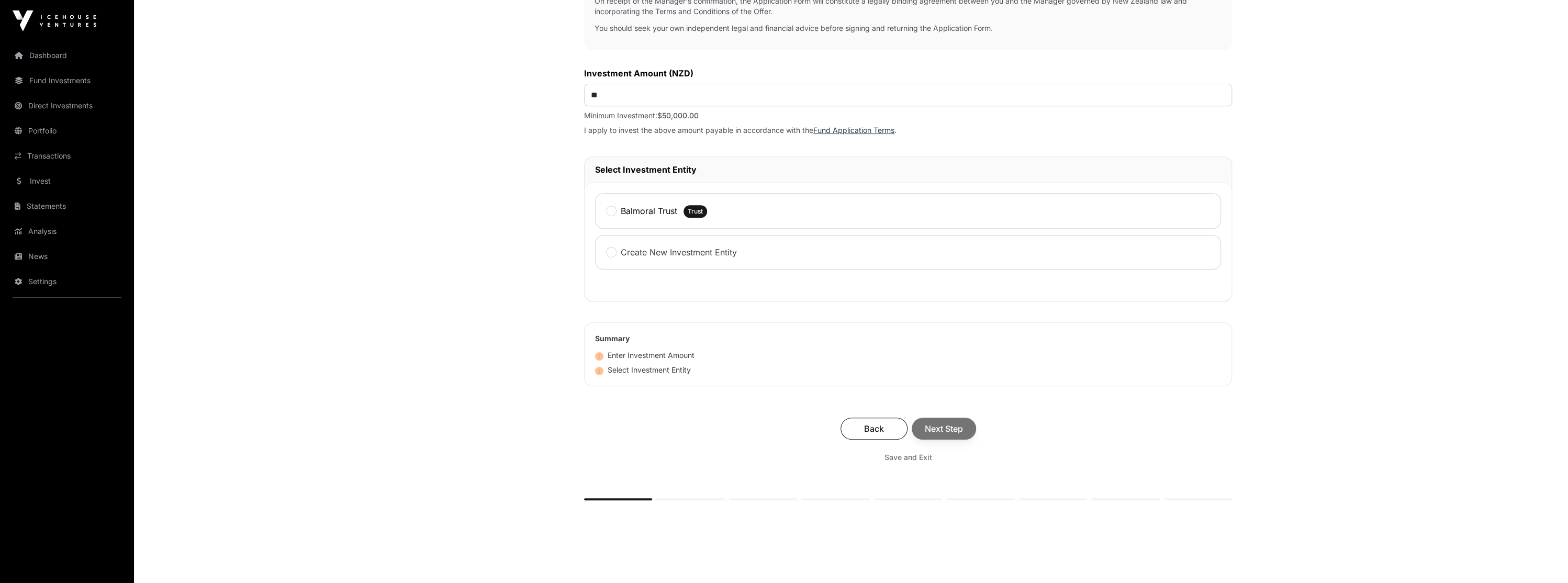
scroll to position [366, 0]
click at [639, 245] on label "Create New Investment Entity" at bounding box center [679, 251] width 116 height 13
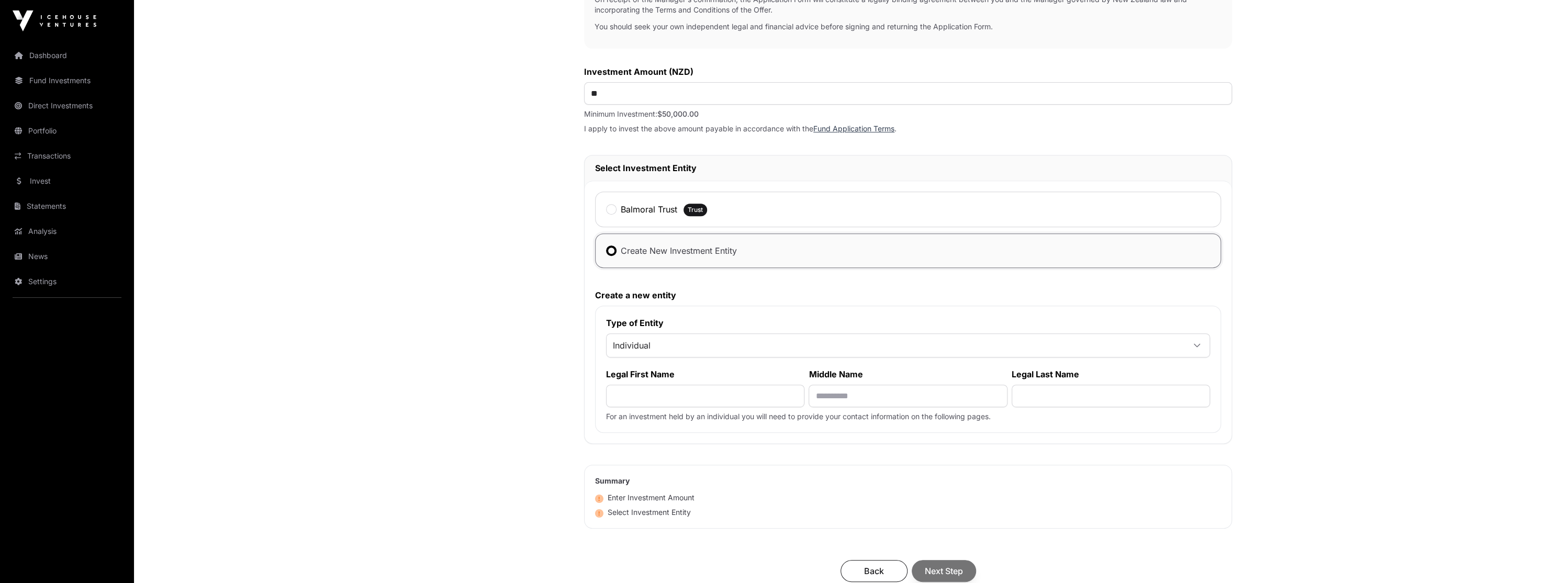
click at [634, 248] on label "Create New Investment Entity" at bounding box center [679, 251] width 116 height 13
click at [500, 231] on div "Investment Fund Application AML Nature & Purpose Wholesale IRD Details Tax Cert…" at bounding box center [516, 203] width 93 height 962
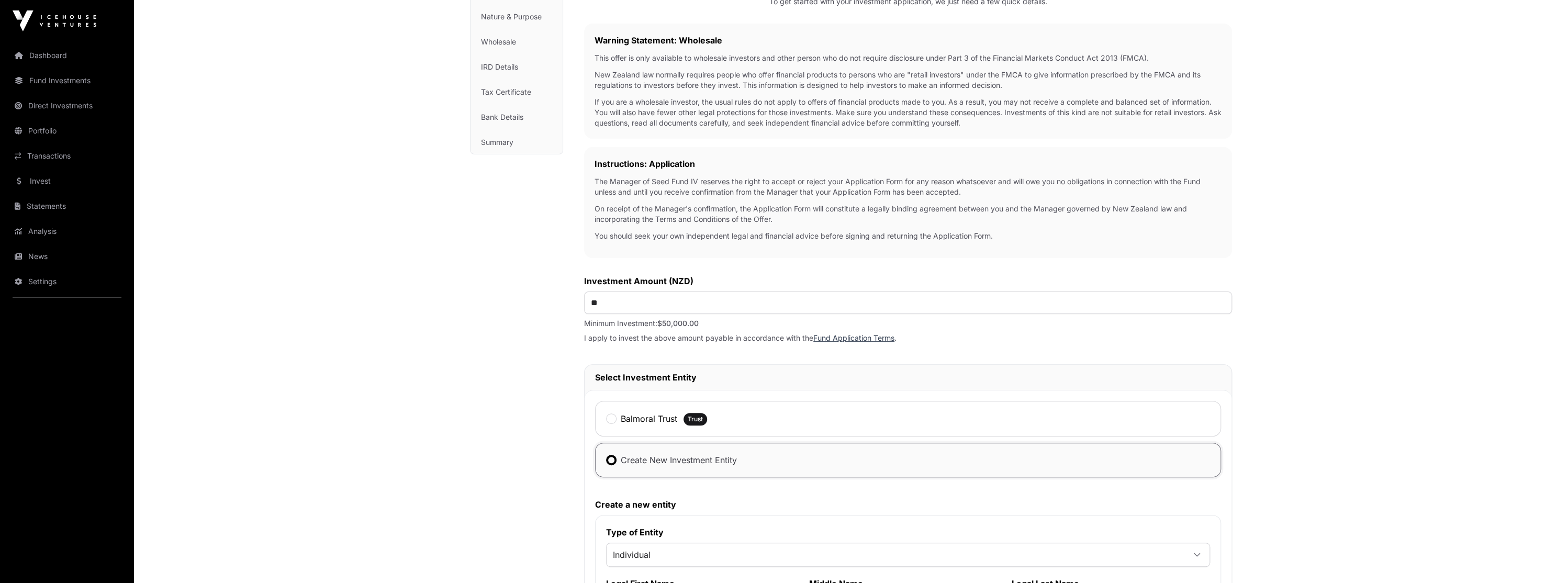
scroll to position [0, 0]
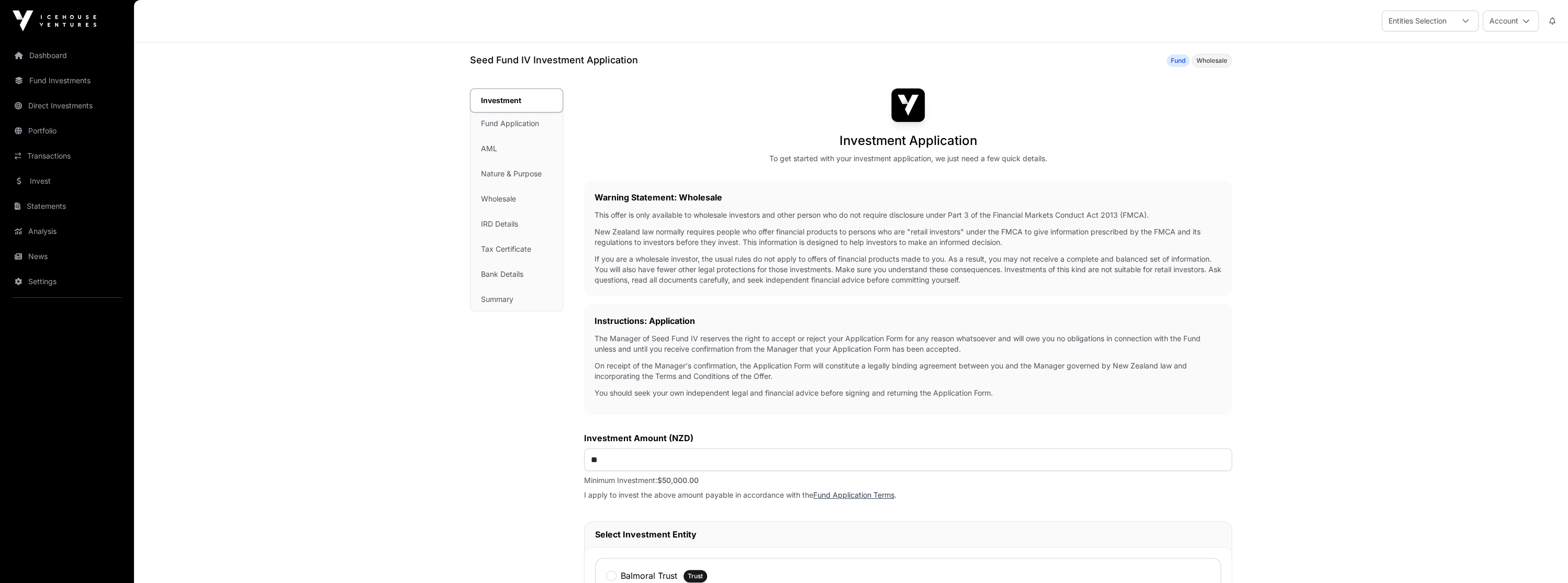
click at [63, 55] on link "Dashboard" at bounding box center [67, 55] width 117 height 23
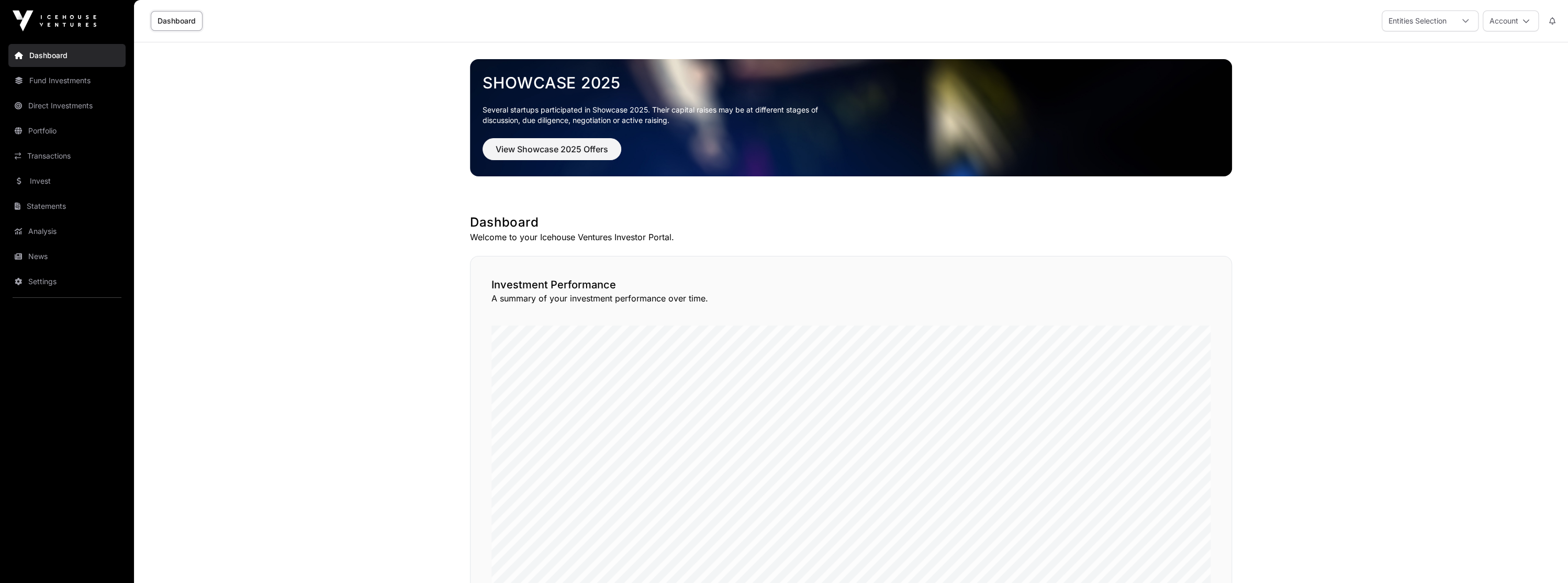
click at [181, 21] on link "Dashboard" at bounding box center [177, 21] width 52 height 20
